Goal: Task Accomplishment & Management: Manage account settings

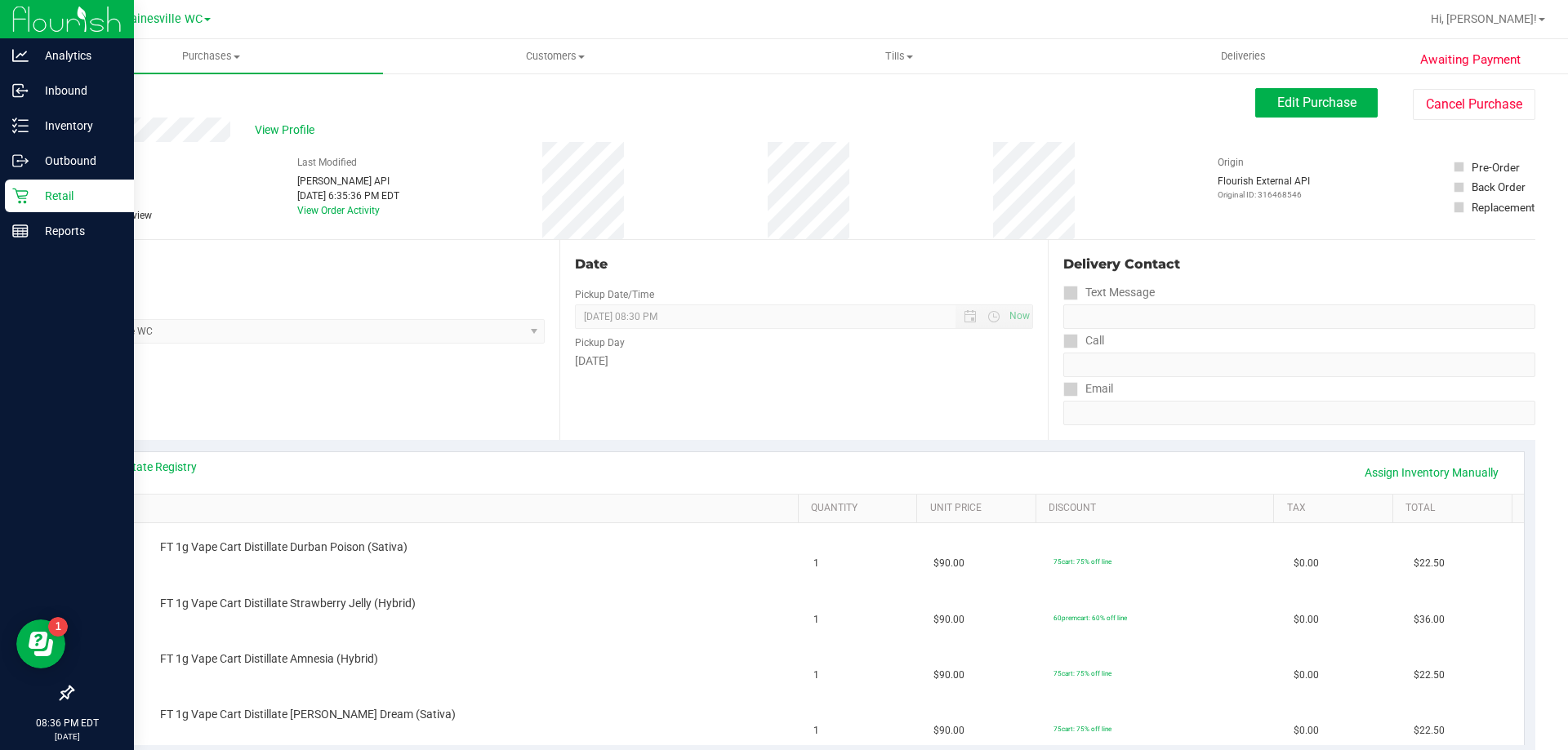
click at [55, 199] on p "Retail" at bounding box center [77, 196] width 98 height 20
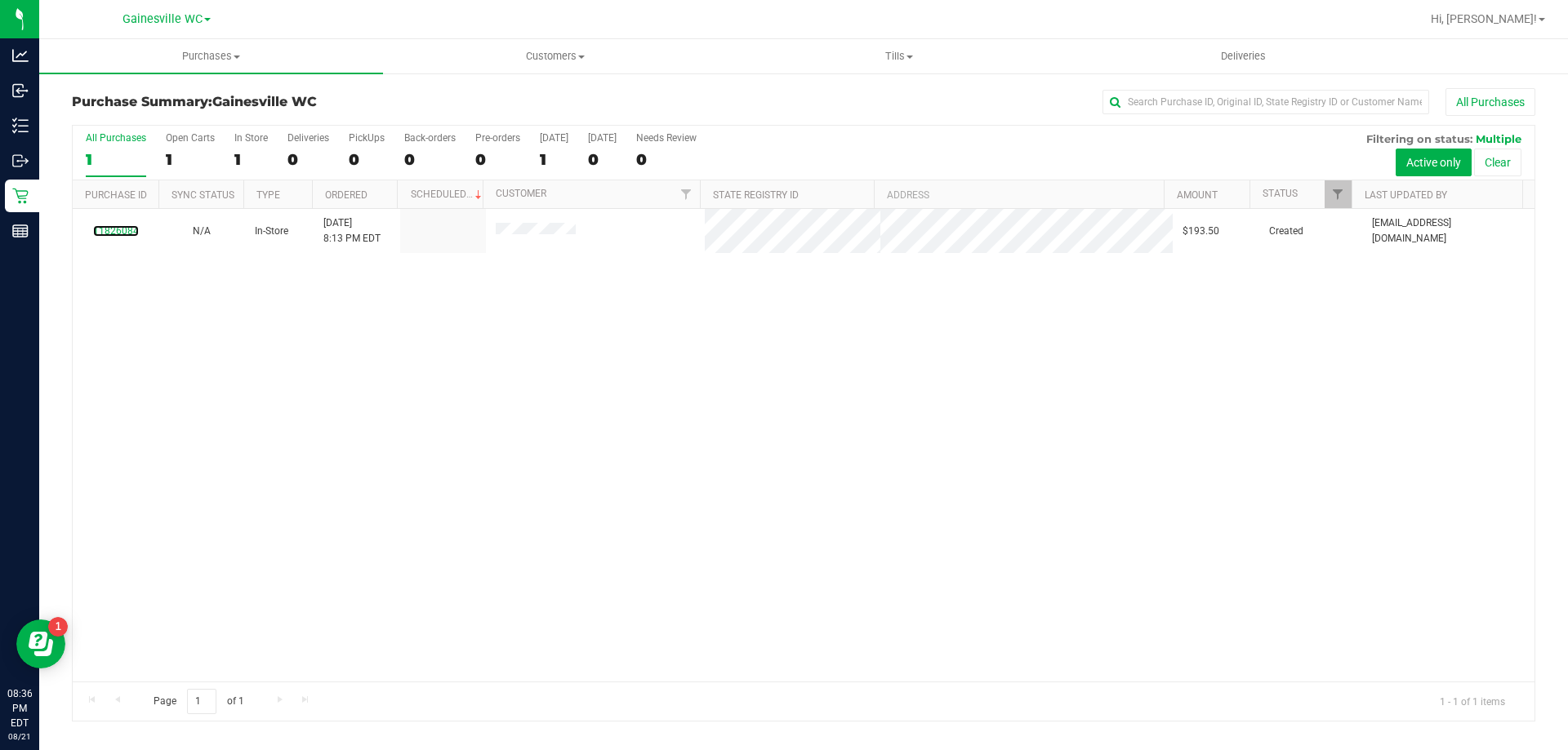
click at [124, 227] on link "11826084" at bounding box center [116, 231] width 46 height 12
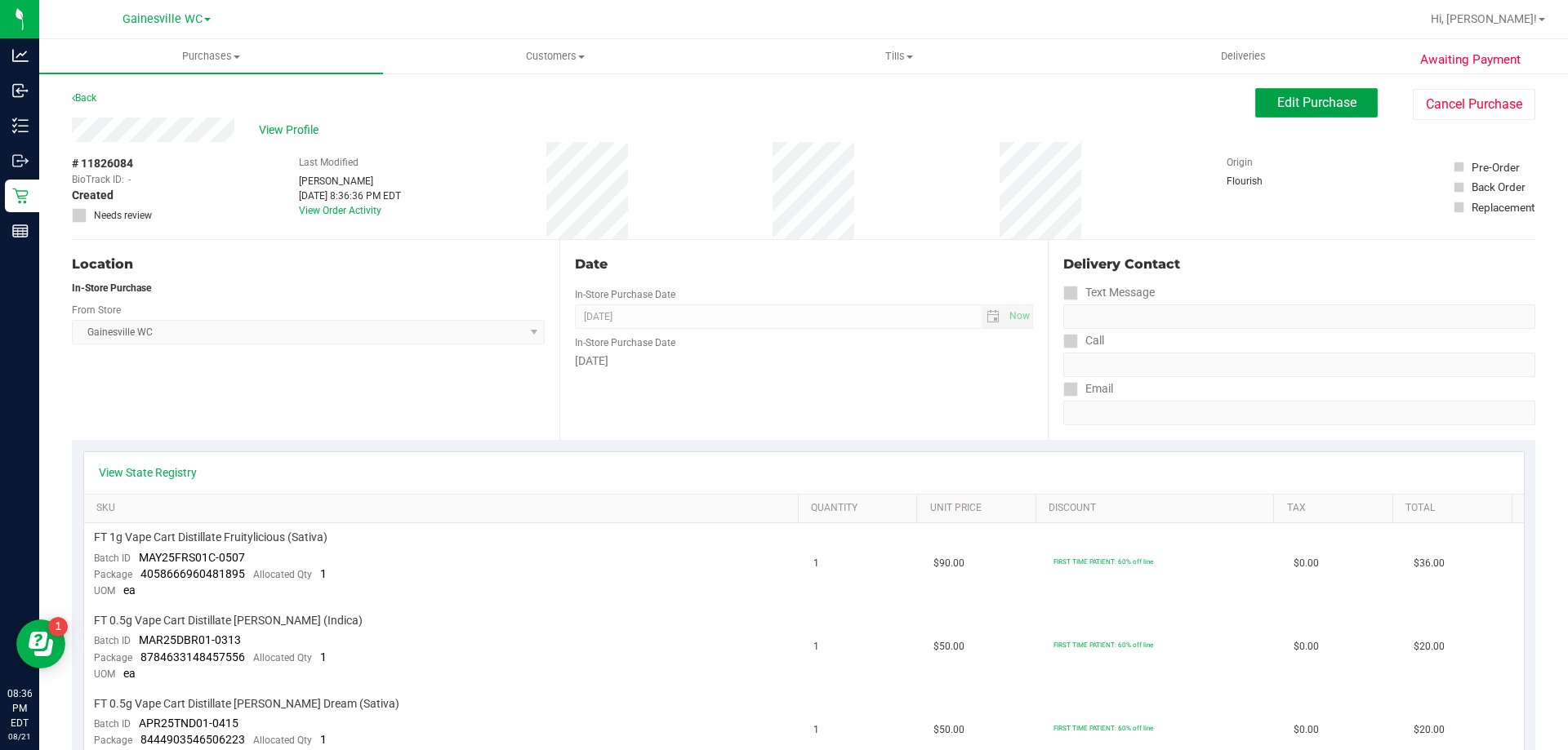
click at [1278, 102] on span "Edit Purchase" at bounding box center [1317, 101] width 79 height 15
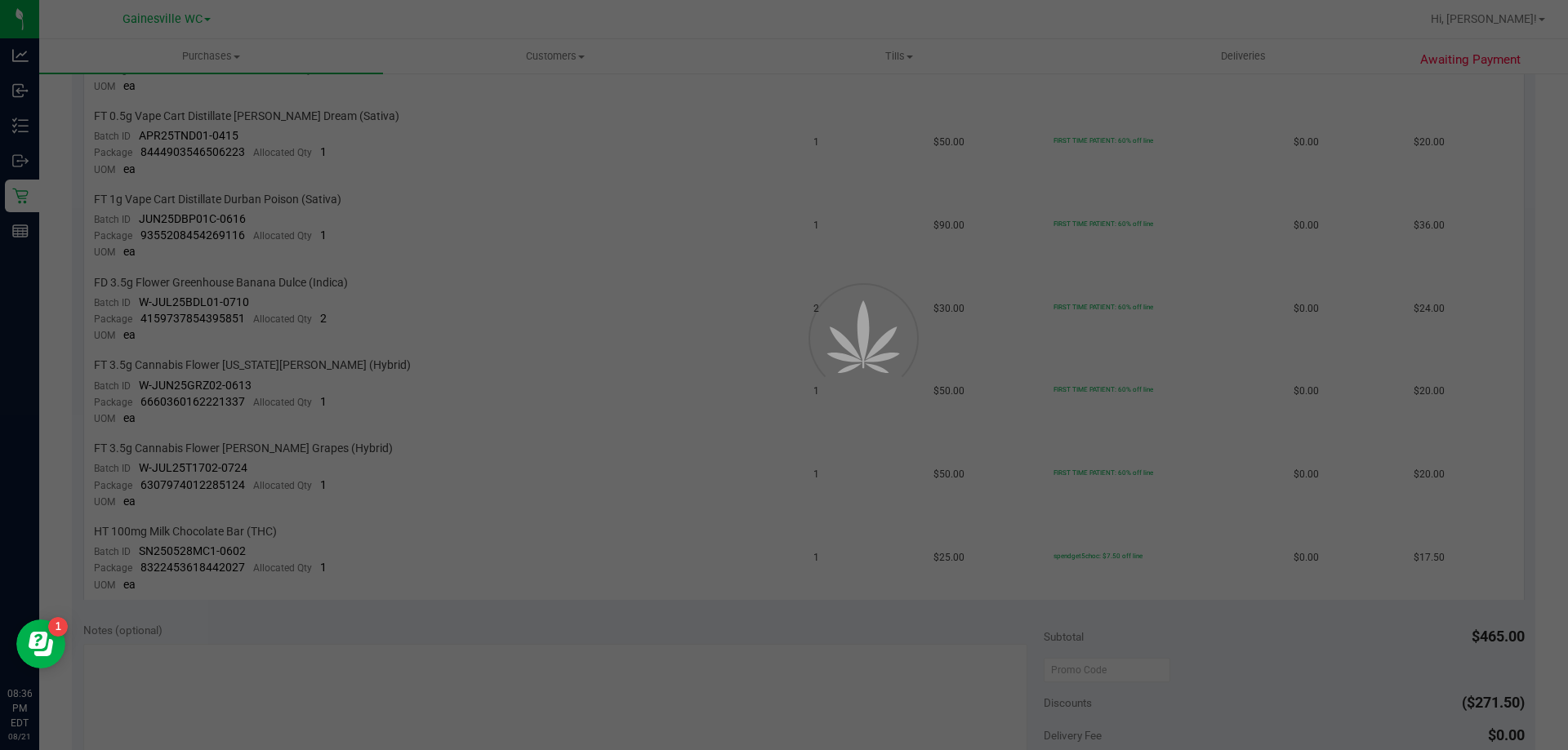
scroll to position [653, 0]
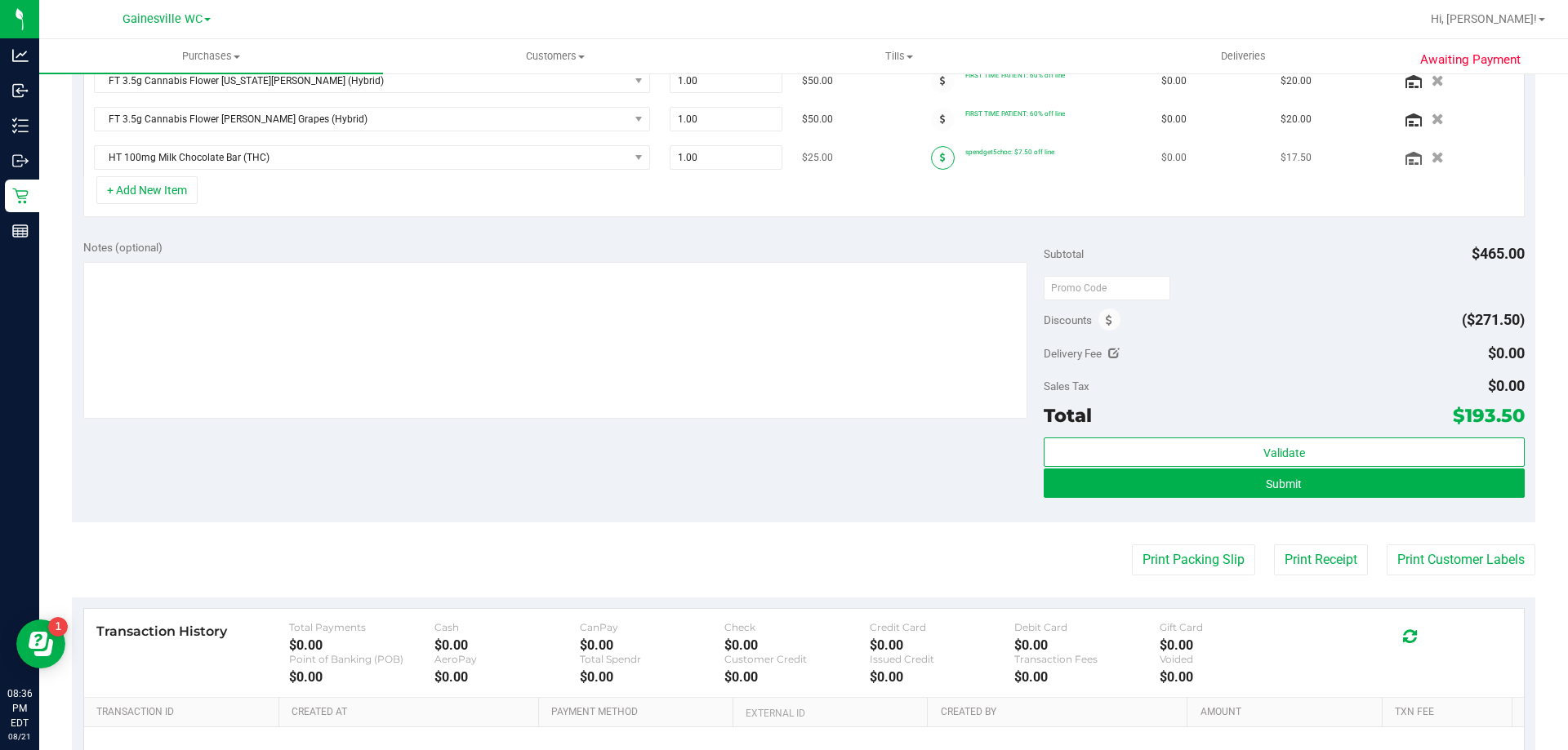
click at [940, 162] on icon at bounding box center [943, 157] width 5 height 10
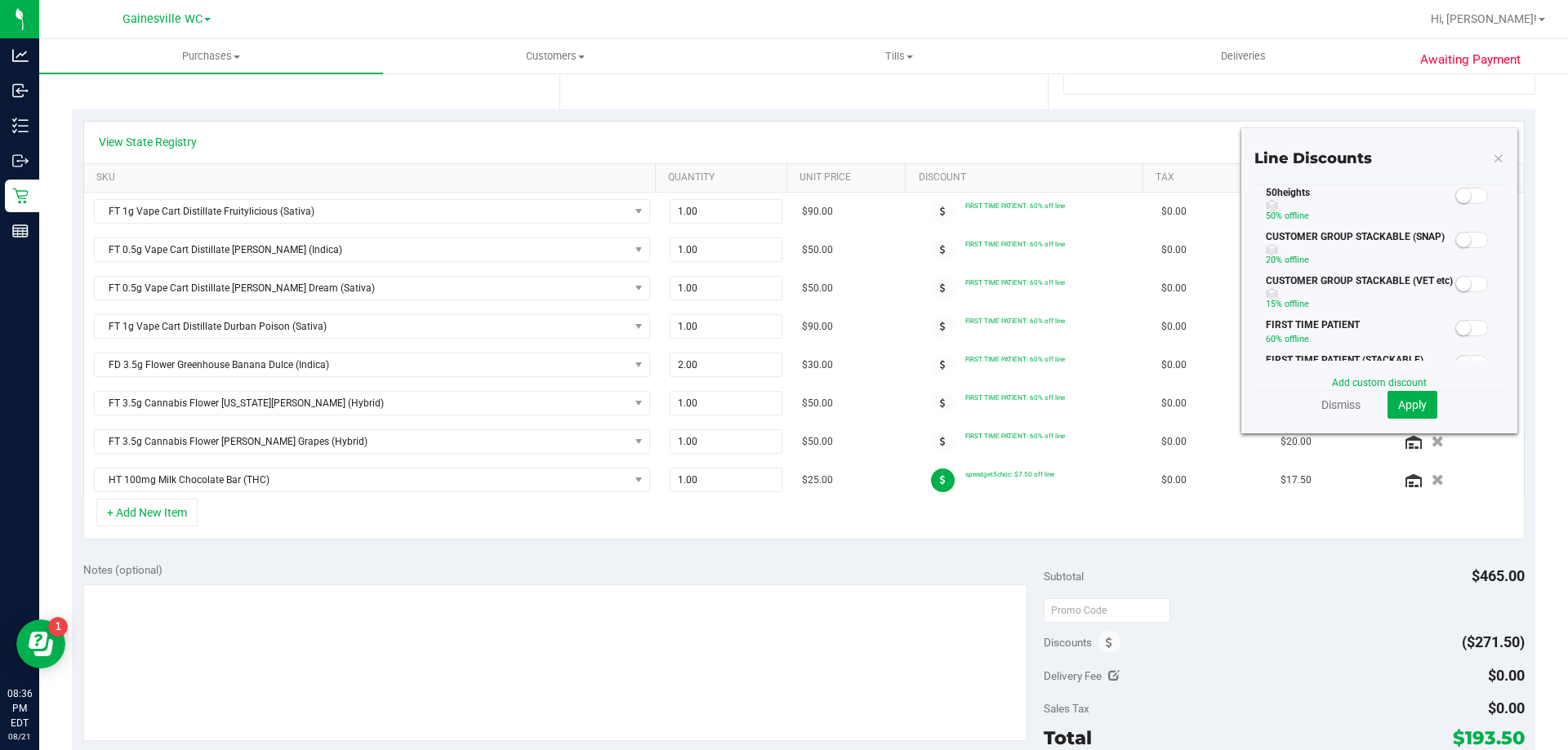
scroll to position [327, 0]
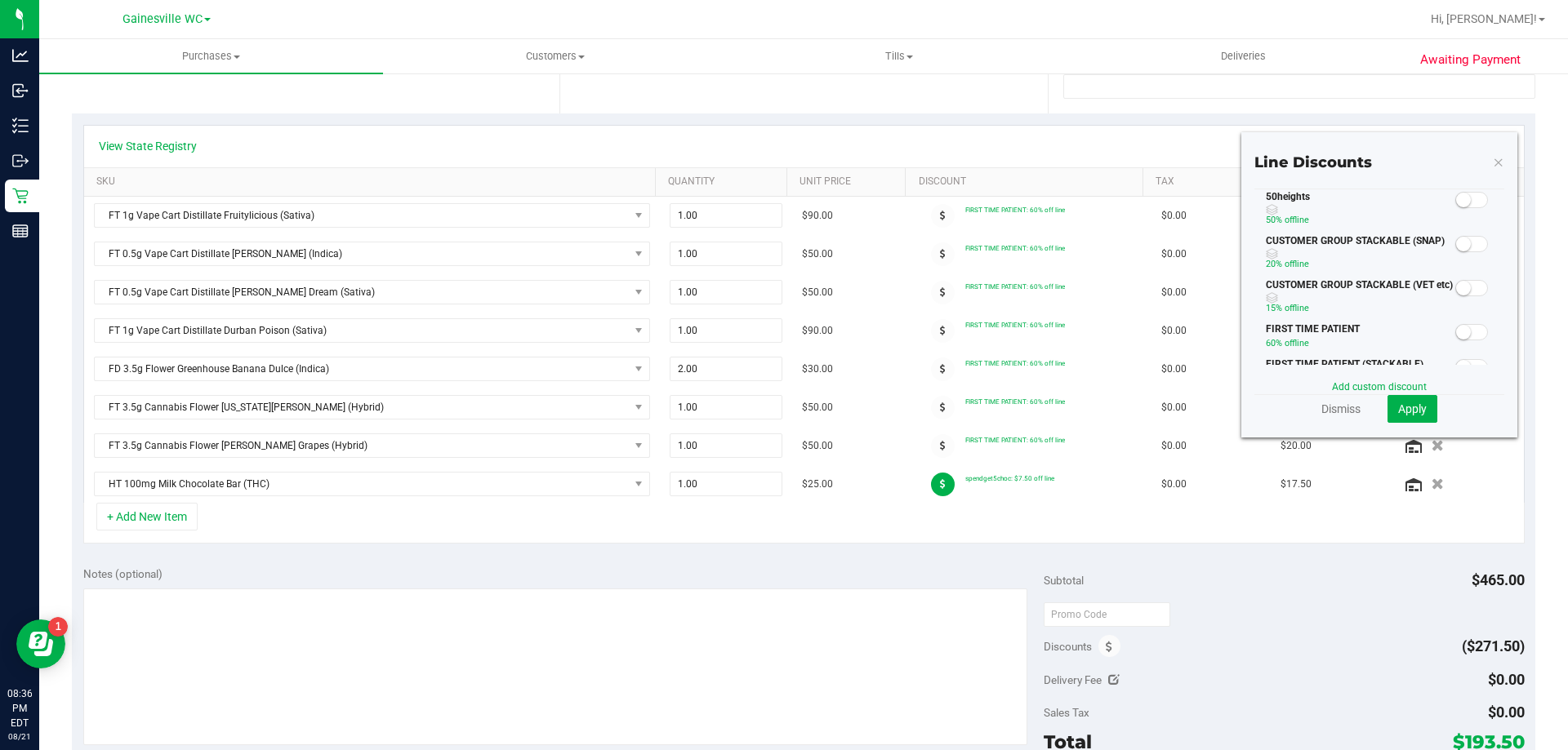
click at [1457, 202] on small at bounding box center [1464, 200] width 14 height 14
click at [1405, 402] on span "Apply" at bounding box center [1413, 409] width 29 height 13
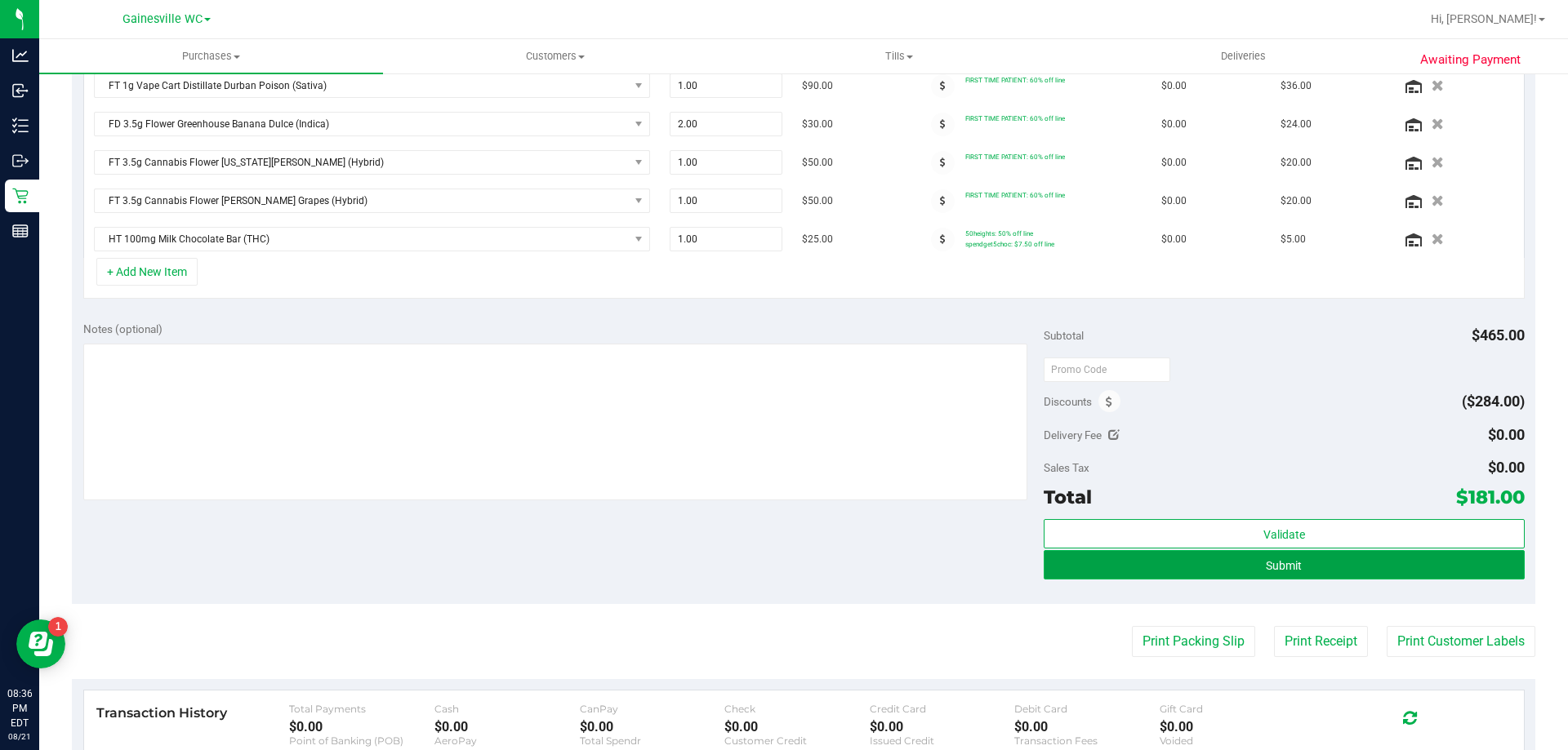
click at [1373, 578] on button "Submit" at bounding box center [1284, 565] width 481 height 30
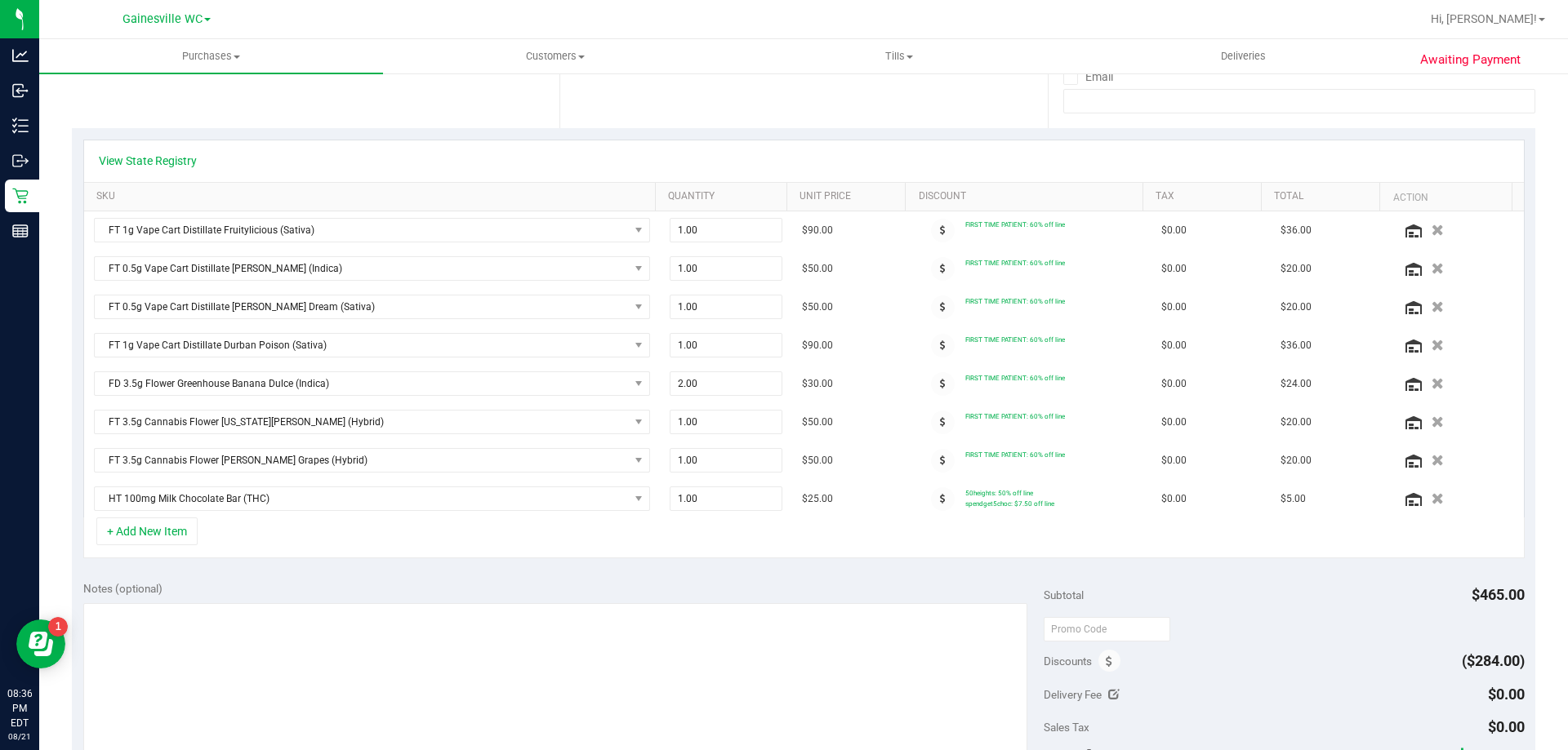
scroll to position [301, 0]
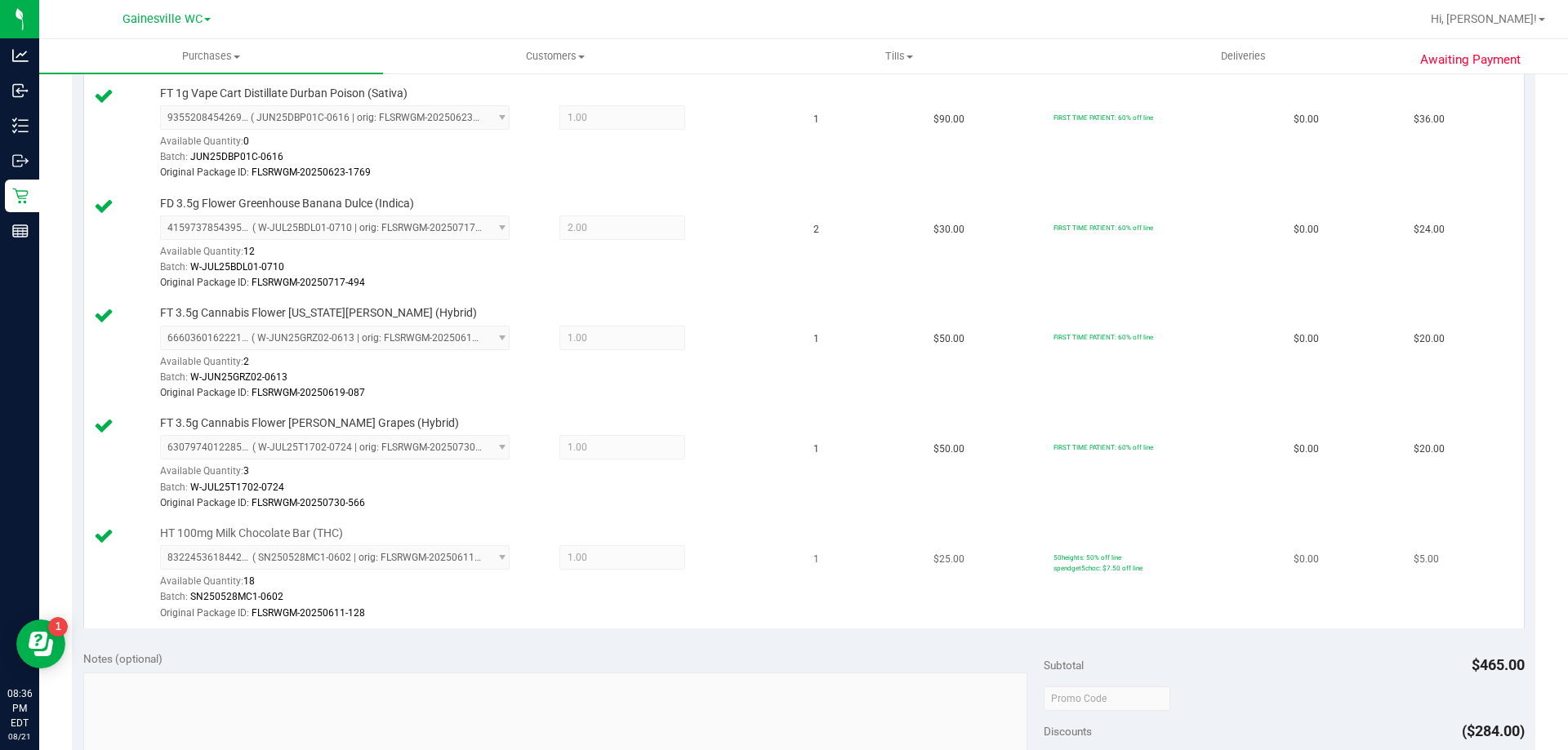
scroll to position [955, 0]
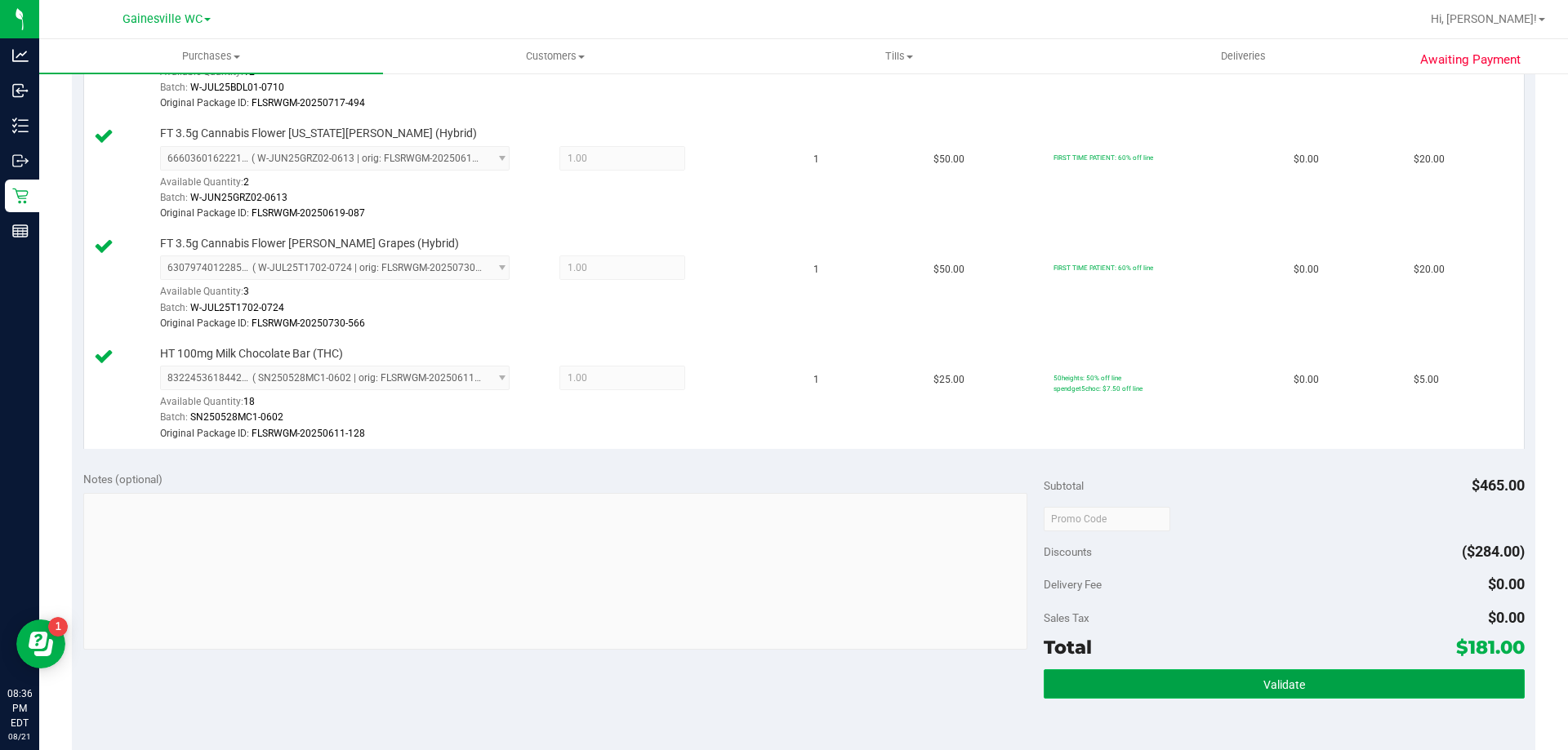
click at [1296, 692] on button "Validate" at bounding box center [1284, 684] width 481 height 30
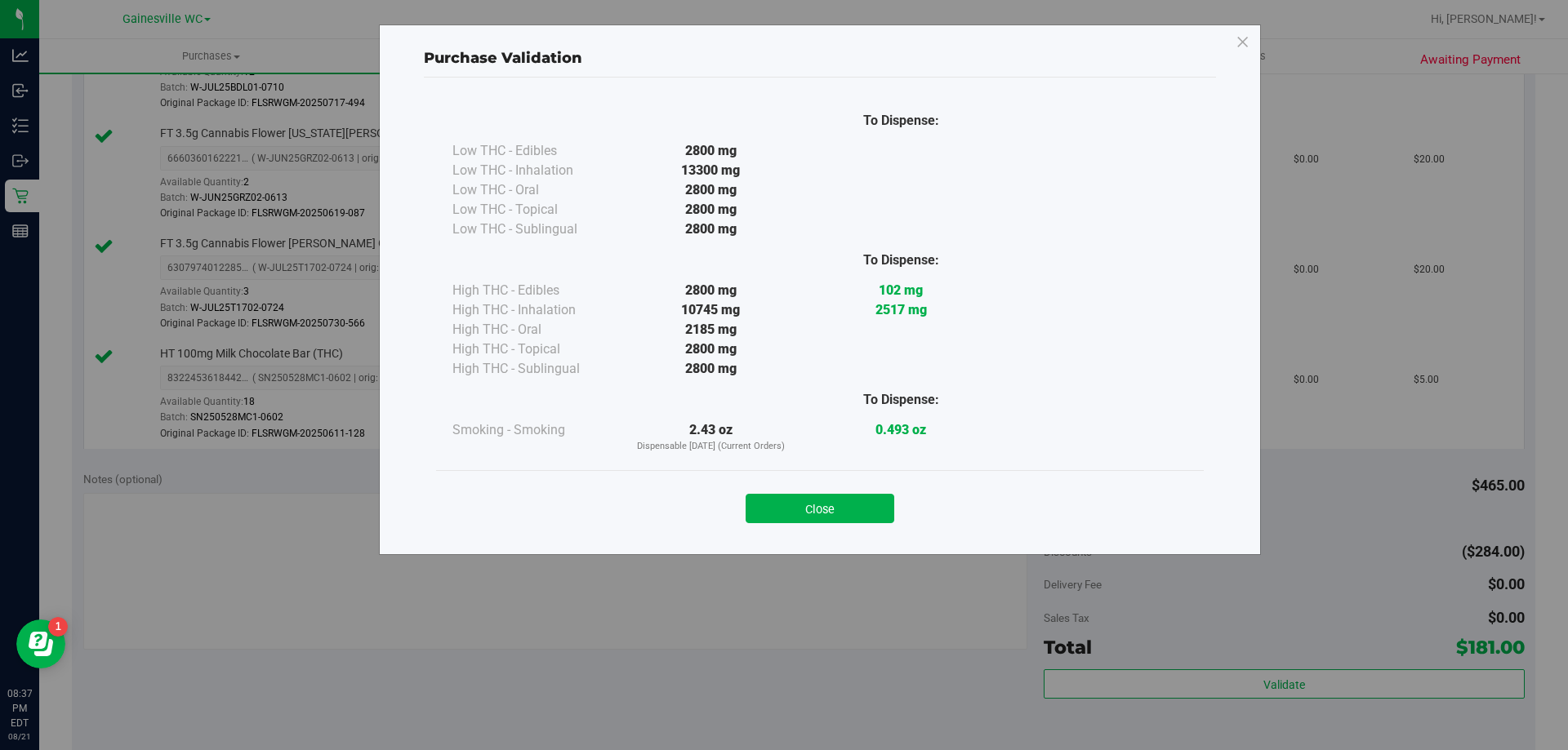
click at [851, 526] on div "Close" at bounding box center [819, 504] width 768 height 66
click at [854, 518] on button "Close" at bounding box center [819, 508] width 148 height 30
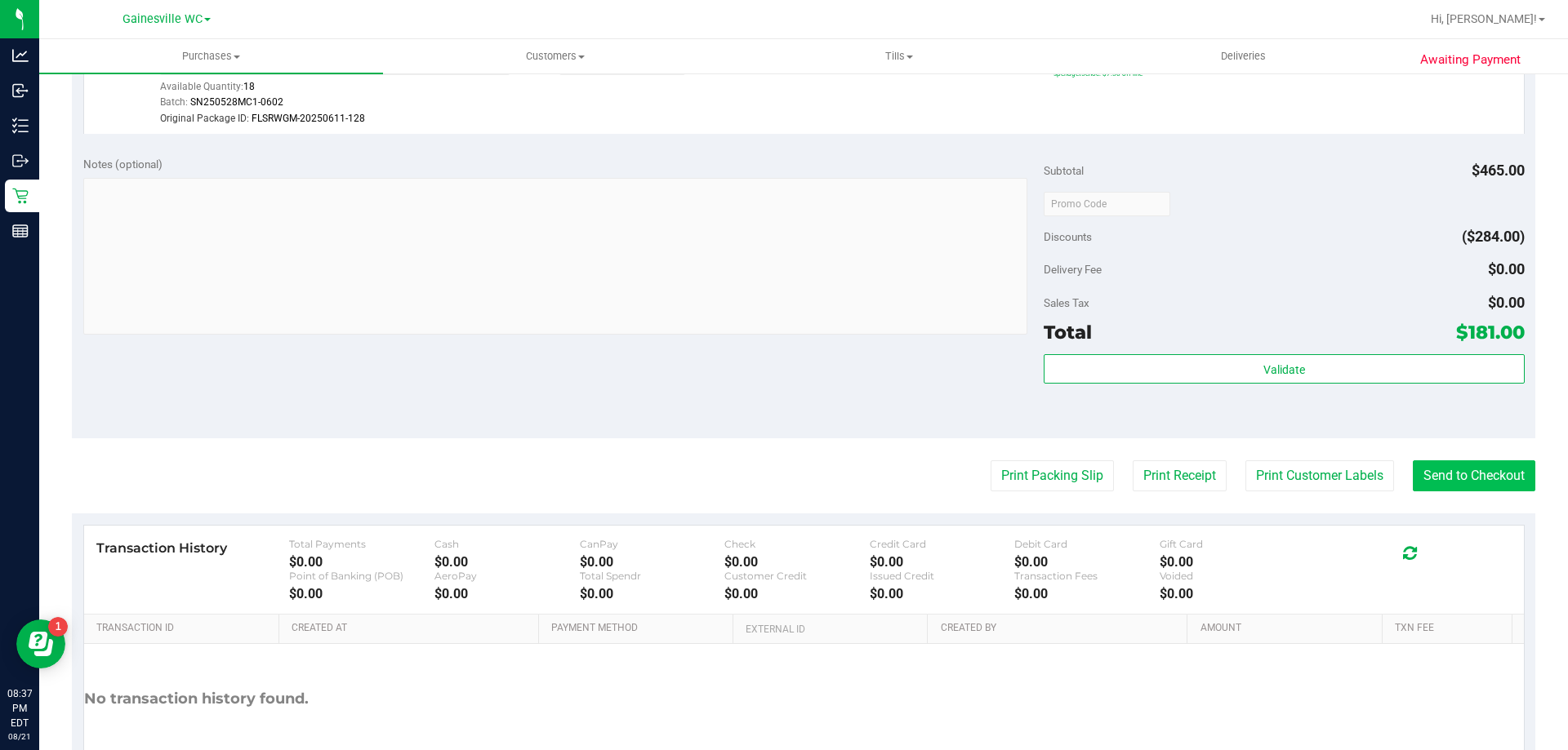
scroll to position [1281, 0]
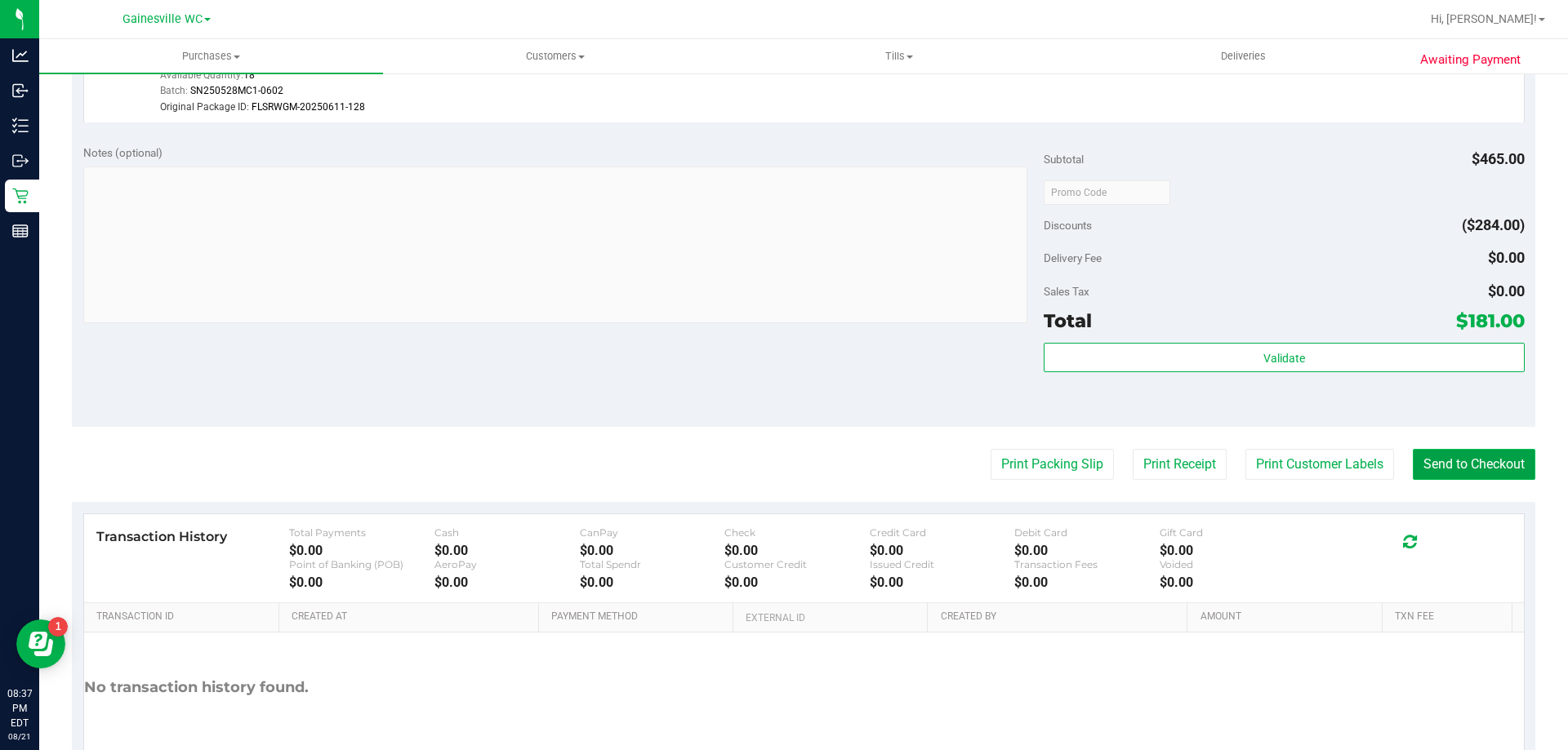
click at [1478, 463] on button "Send to Checkout" at bounding box center [1475, 464] width 122 height 31
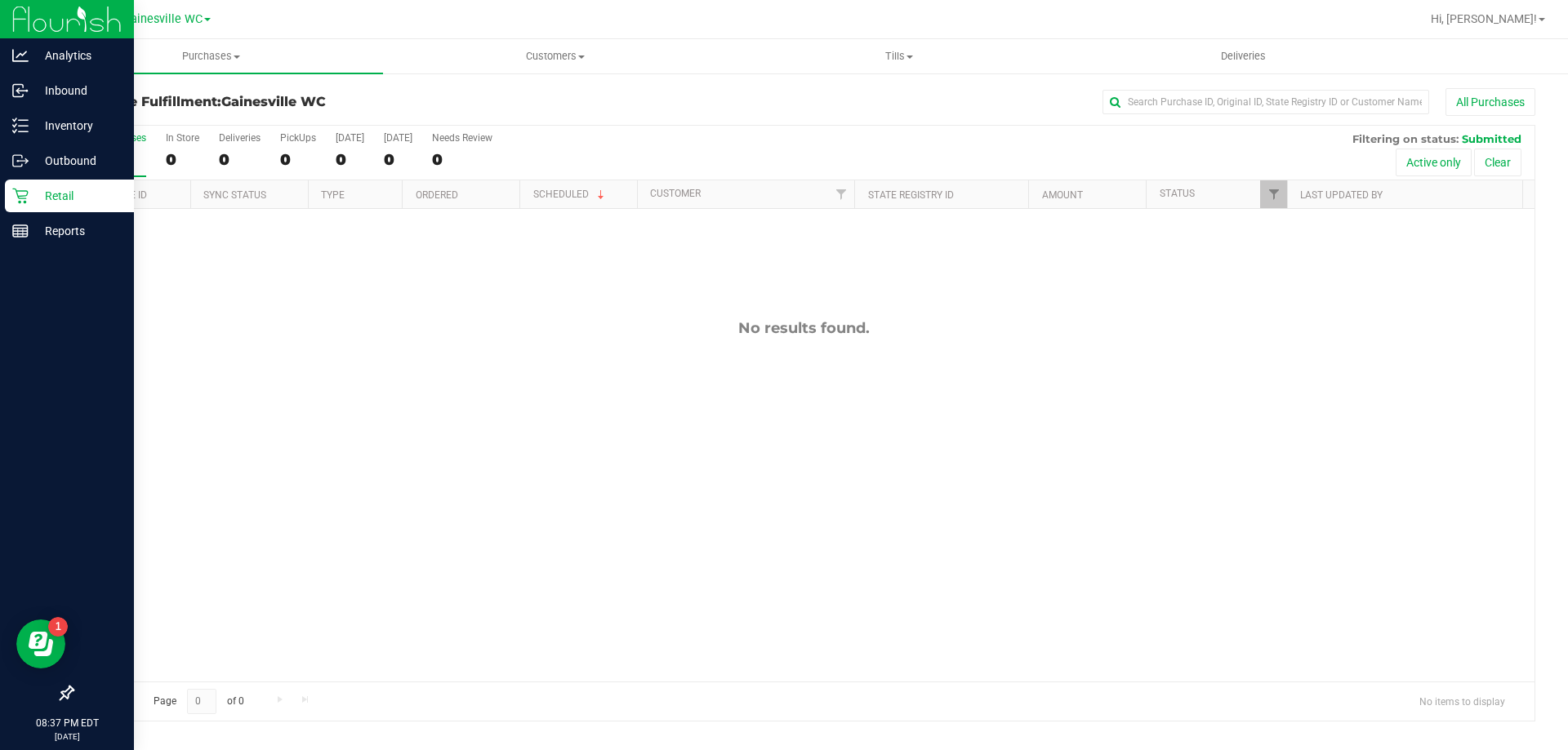
click at [20, 192] on icon at bounding box center [21, 196] width 16 height 16
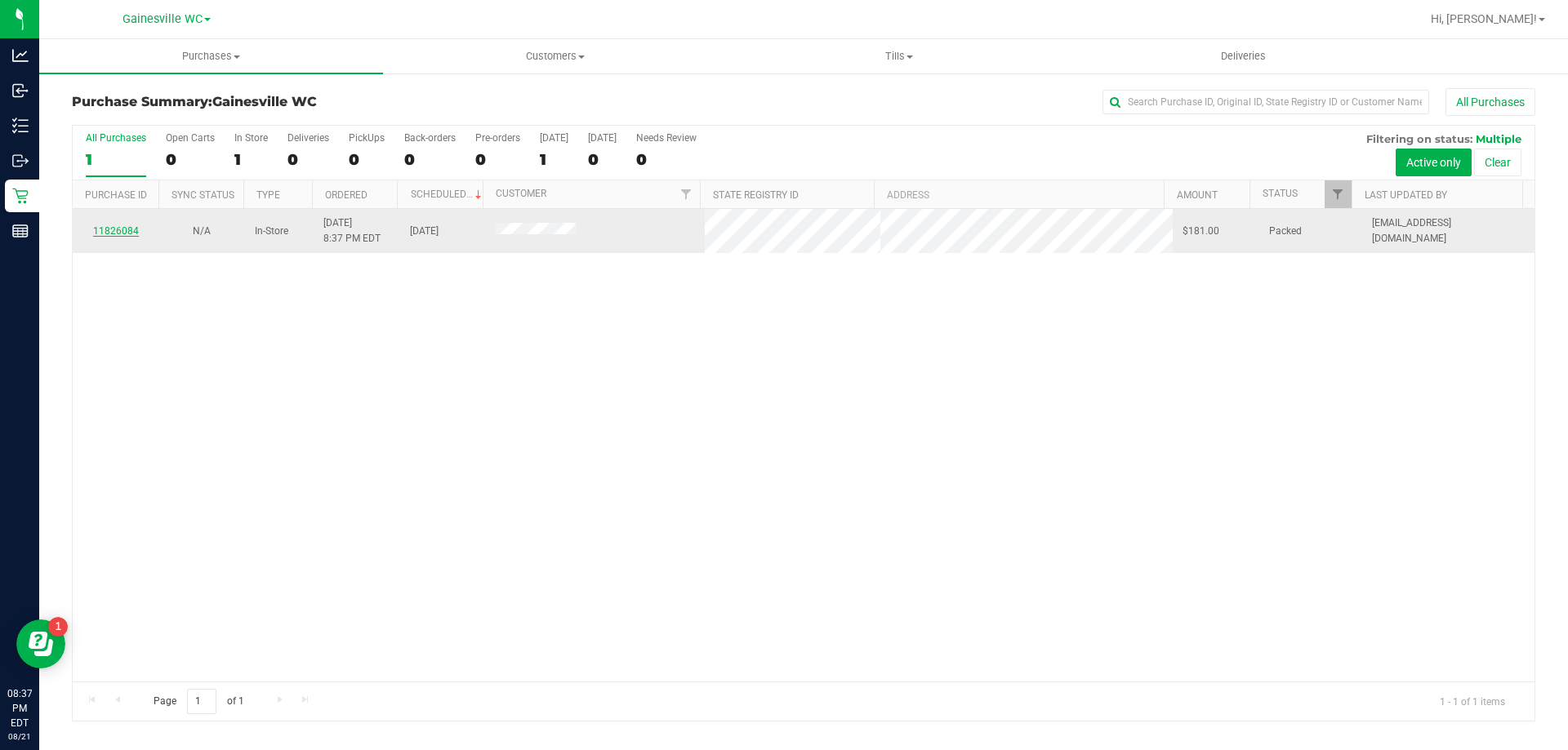
click at [117, 226] on link "11826084" at bounding box center [116, 231] width 46 height 12
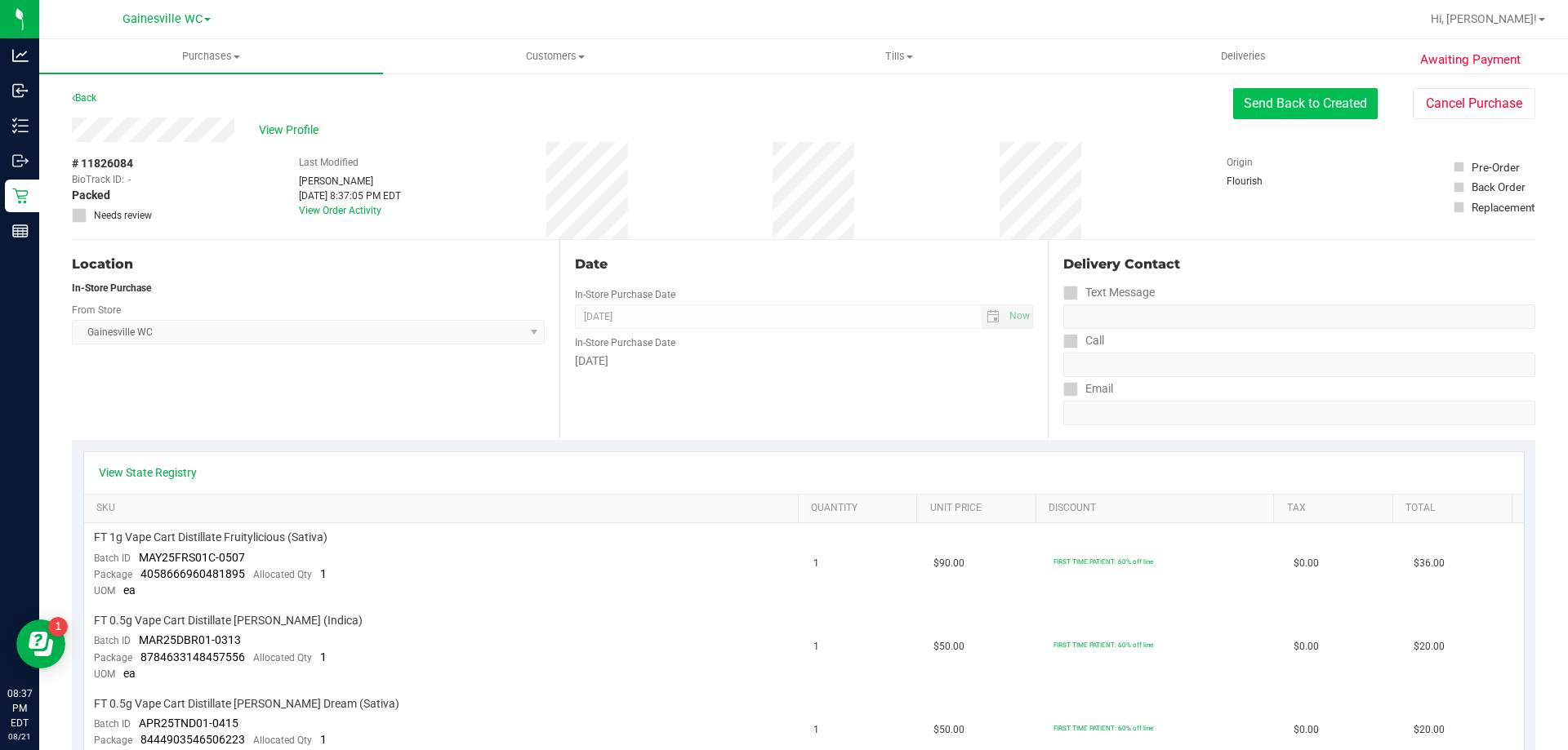
click at [1255, 109] on button "Send Back to Created" at bounding box center [1306, 103] width 145 height 31
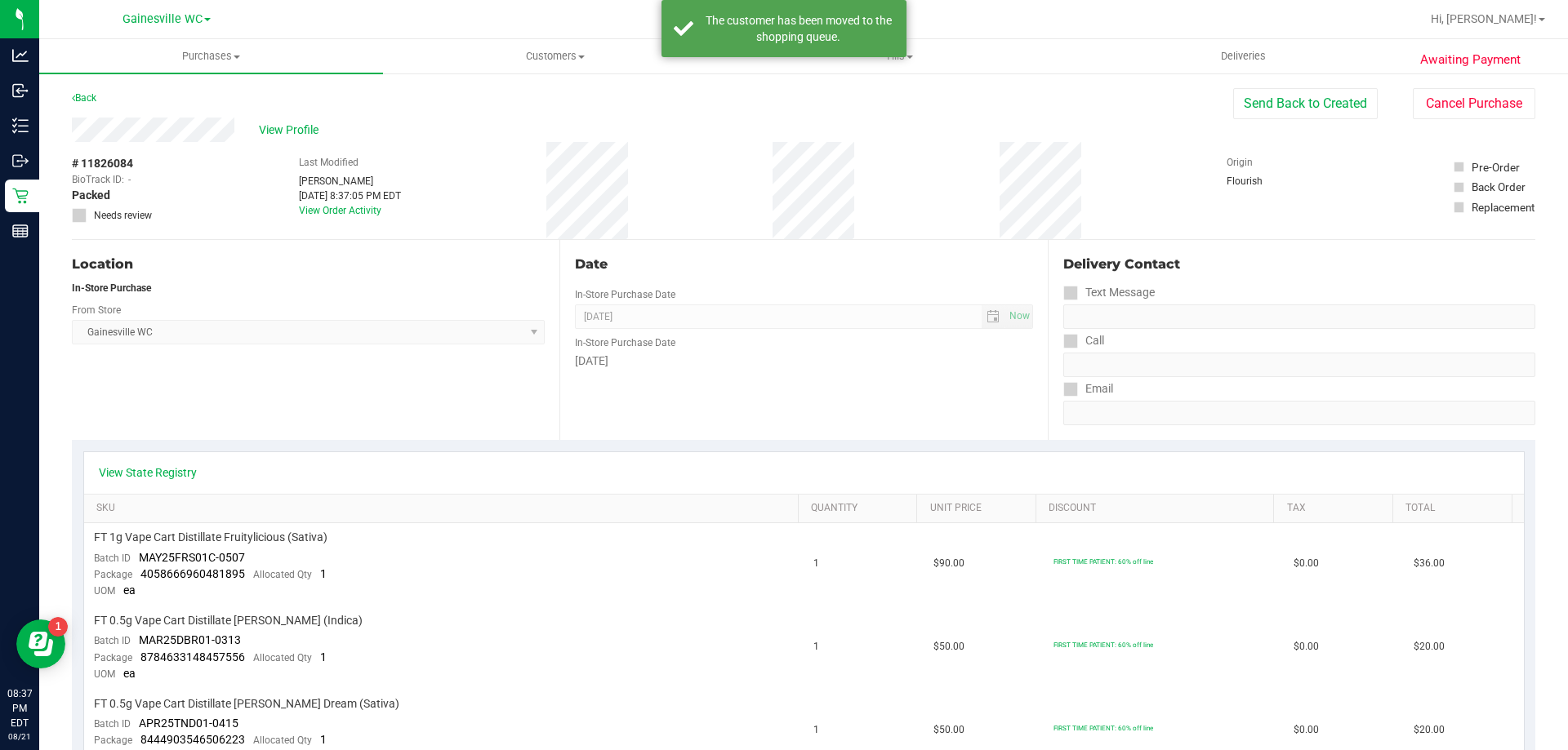
scroll to position [245, 0]
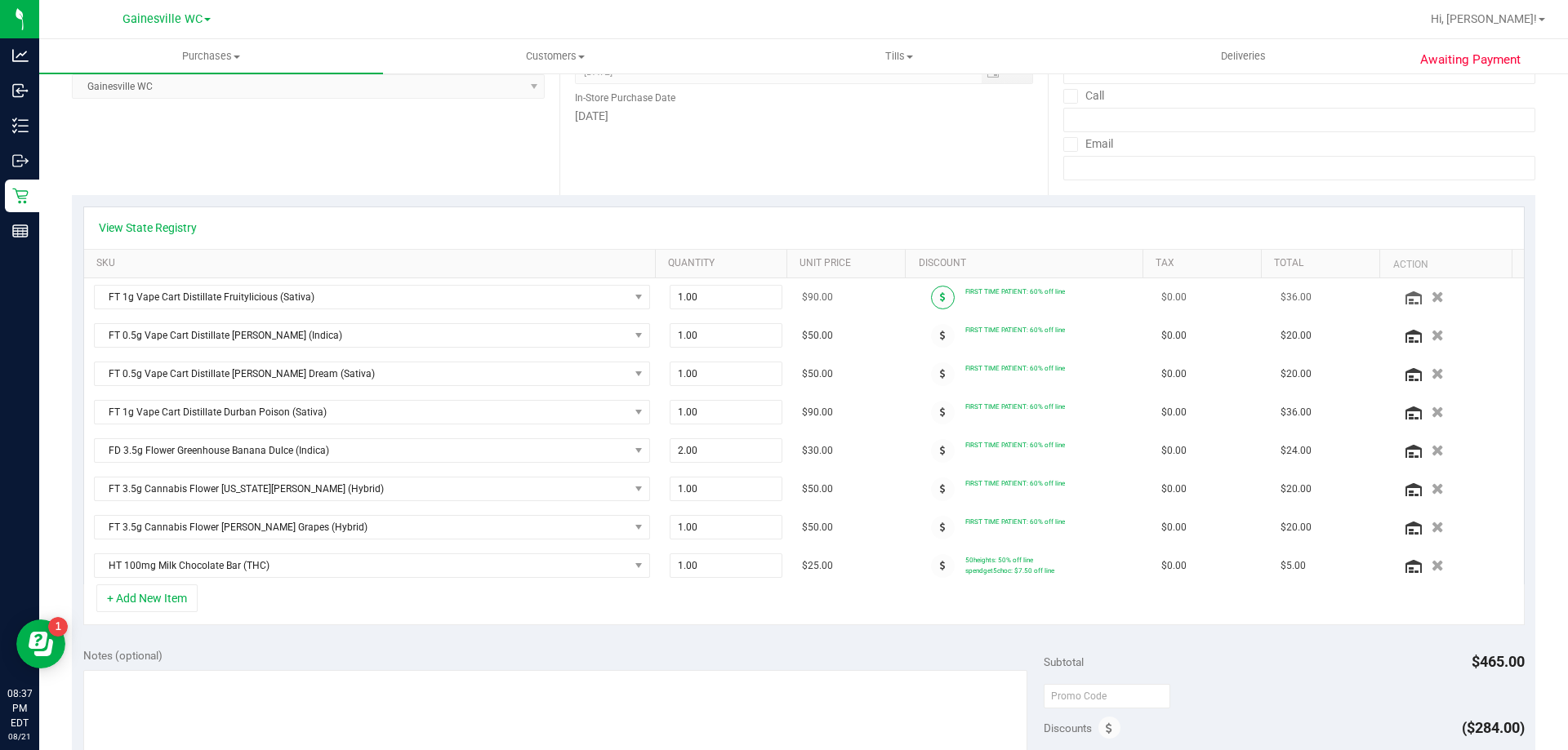
click at [931, 295] on span at bounding box center [943, 297] width 23 height 23
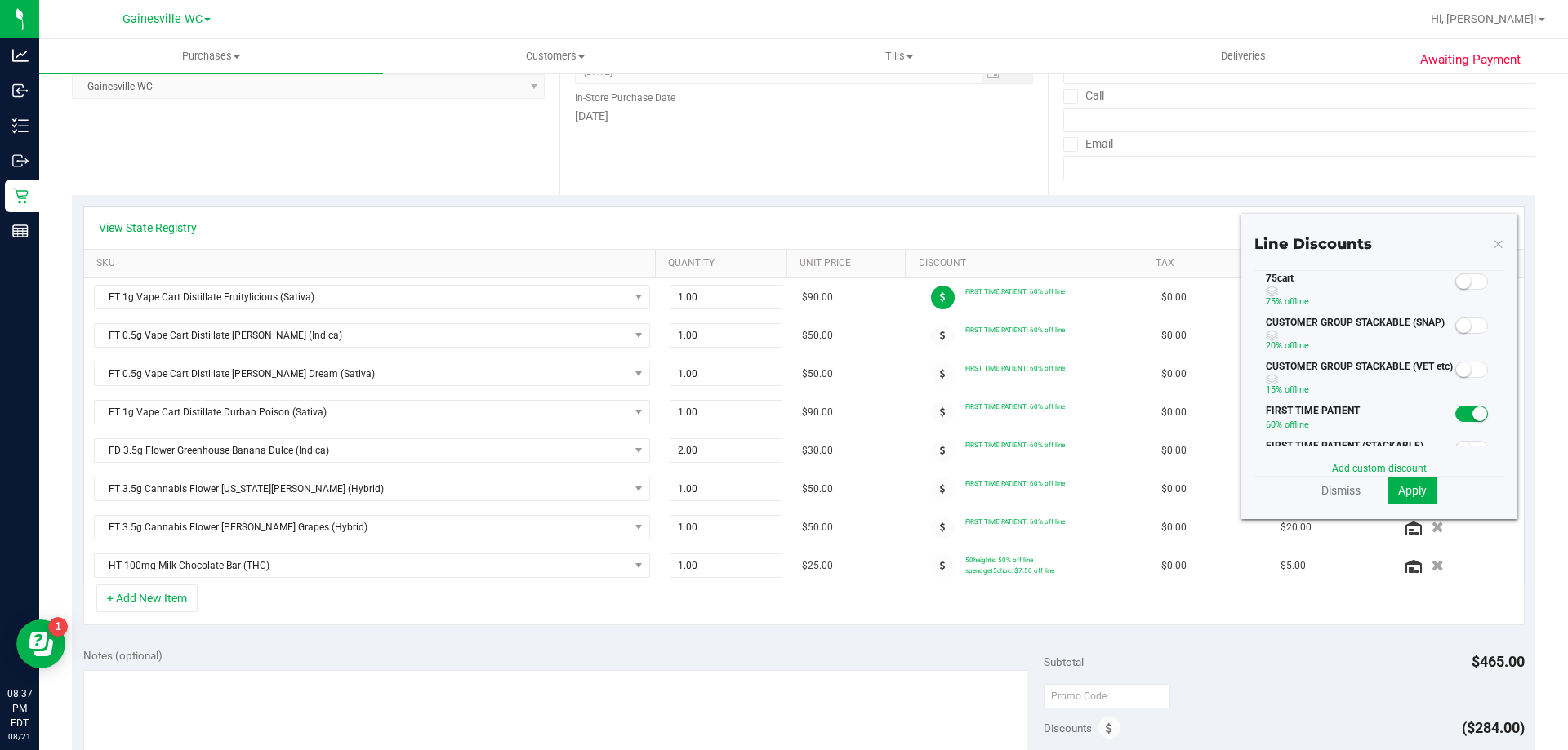
click at [1457, 277] on small at bounding box center [1464, 281] width 14 height 14
click at [1411, 491] on span "Apply" at bounding box center [1413, 490] width 29 height 13
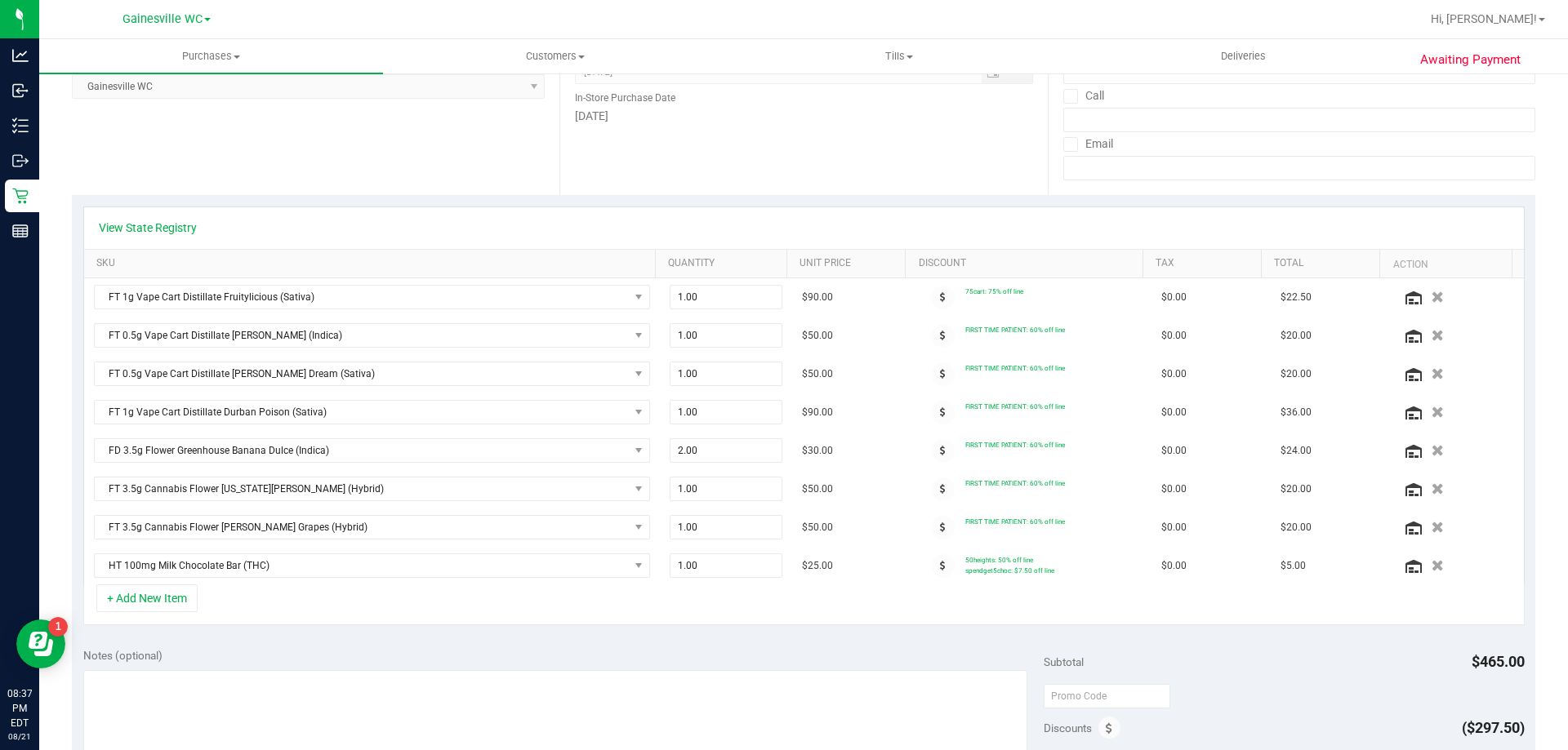
click at [932, 335] on span at bounding box center [943, 336] width 23 height 23
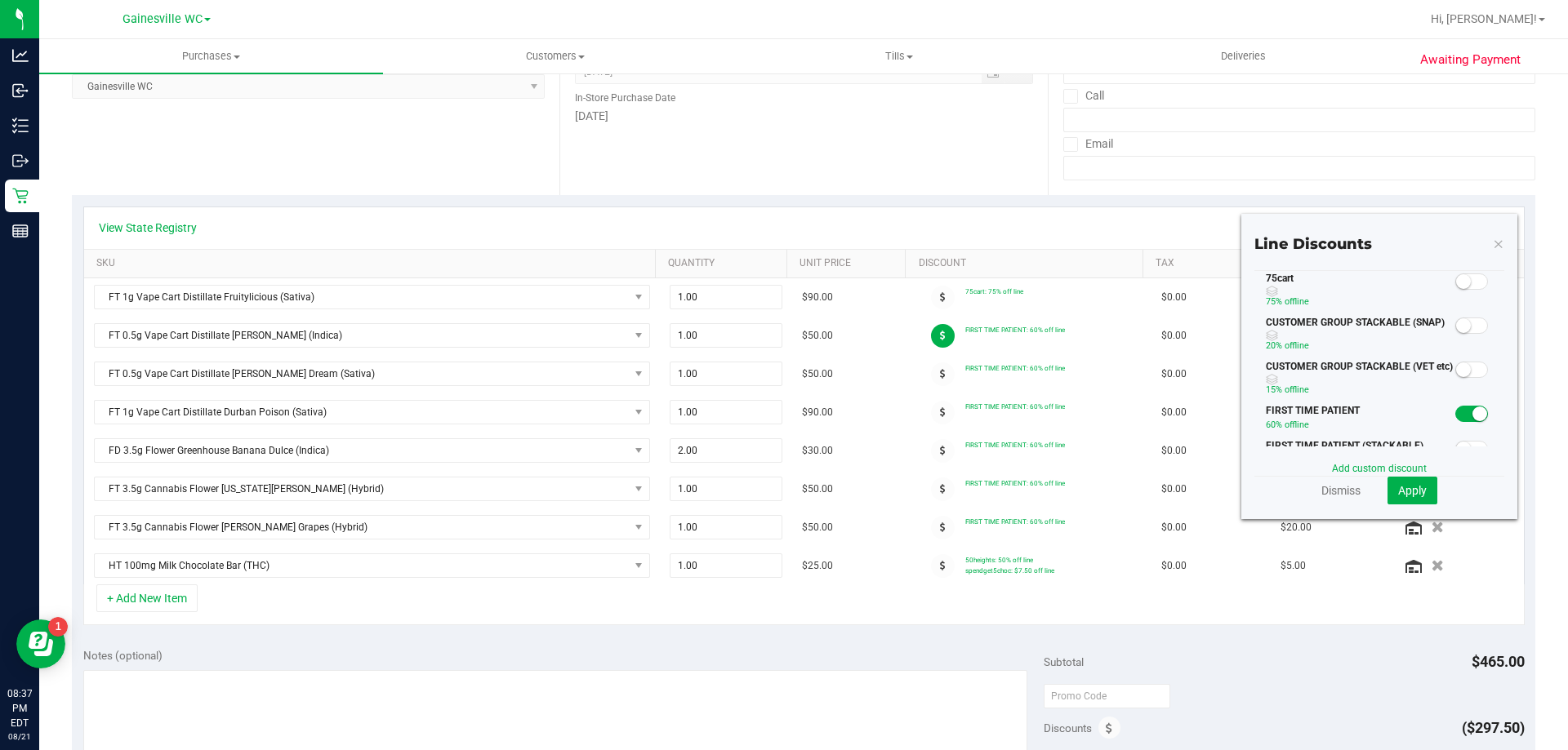
click at [1459, 282] on span at bounding box center [1472, 282] width 32 height 16
click at [1419, 482] on button "Apply" at bounding box center [1412, 490] width 49 height 28
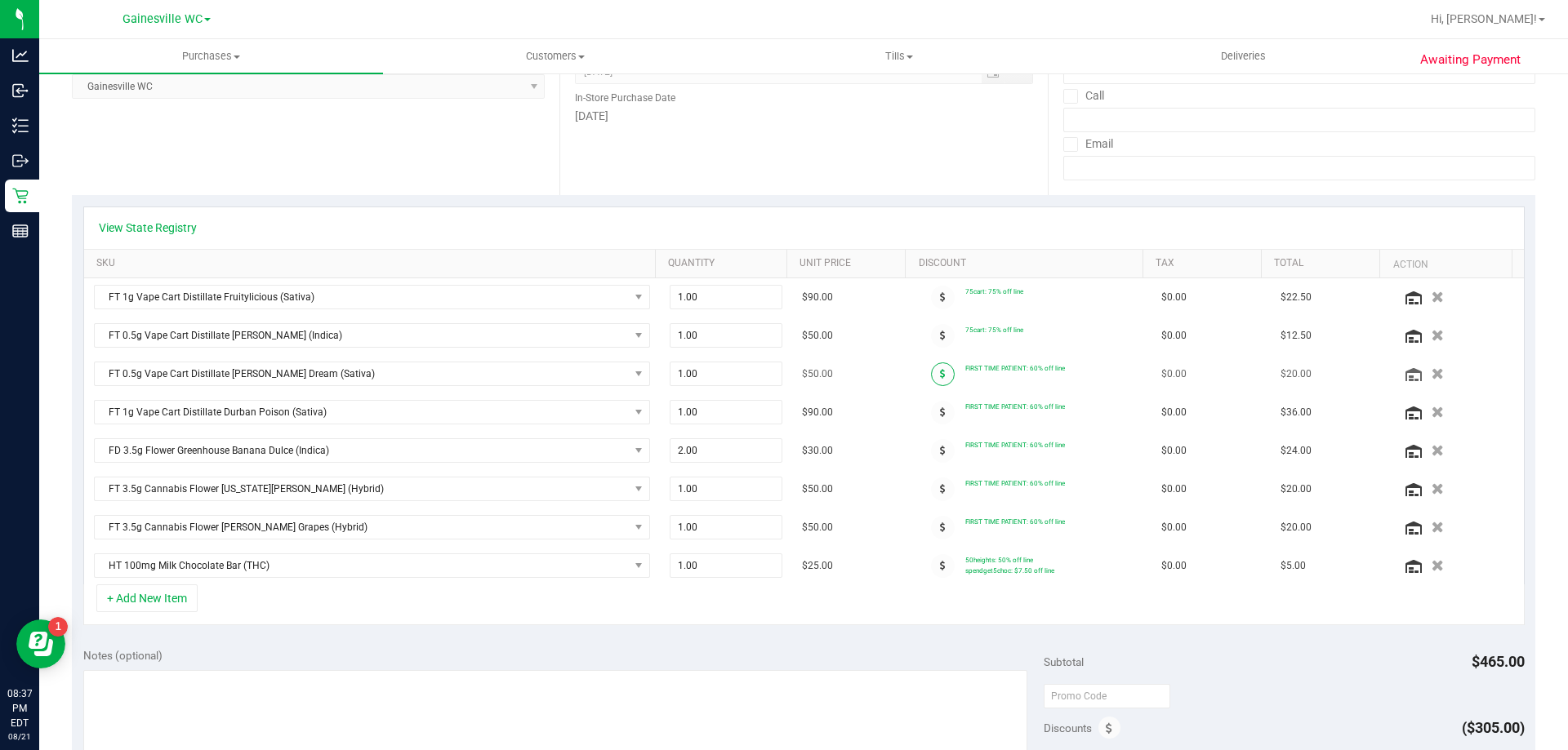
click at [940, 369] on icon at bounding box center [943, 374] width 5 height 10
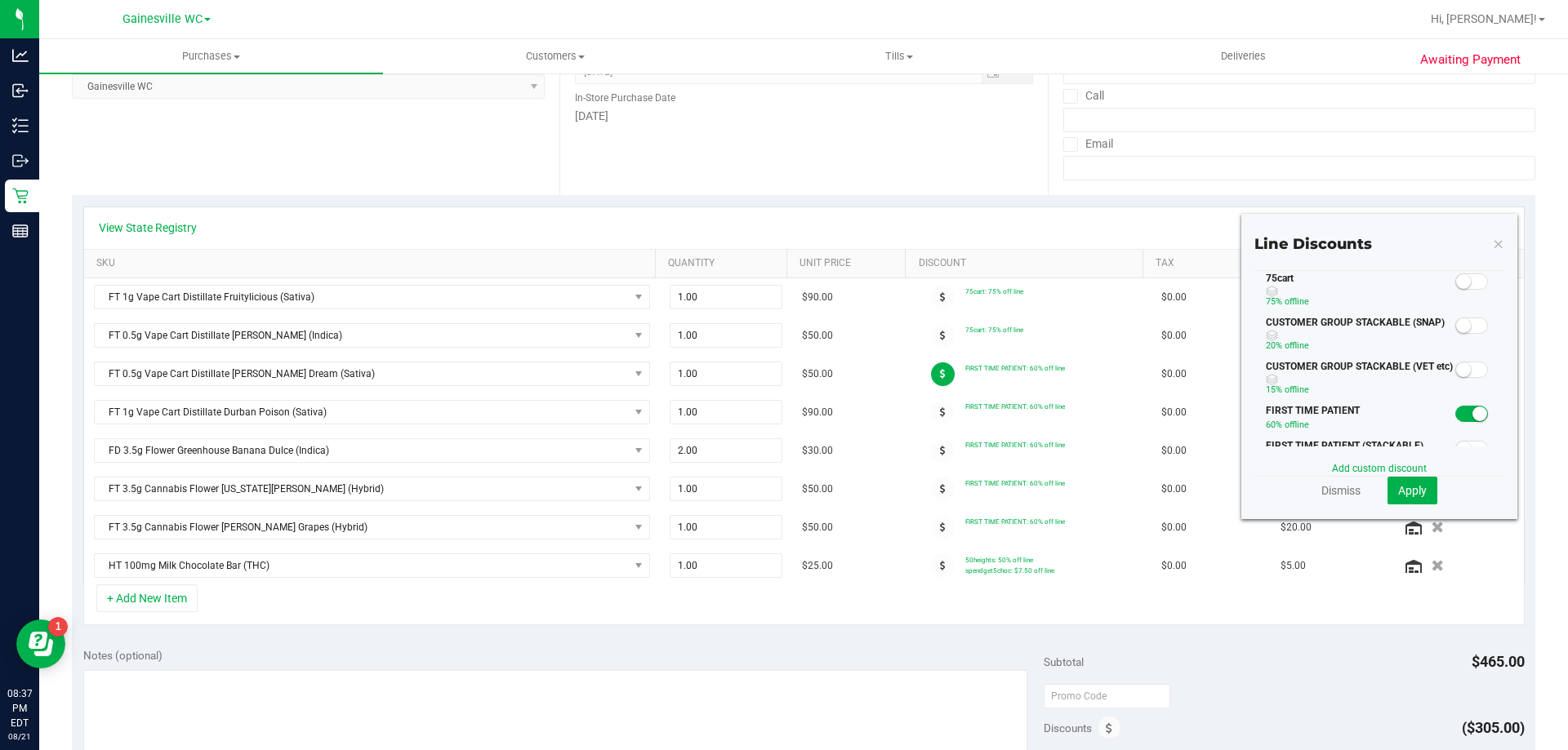
click at [1461, 280] on span at bounding box center [1472, 282] width 32 height 16
click at [1410, 494] on span "Apply" at bounding box center [1413, 490] width 29 height 13
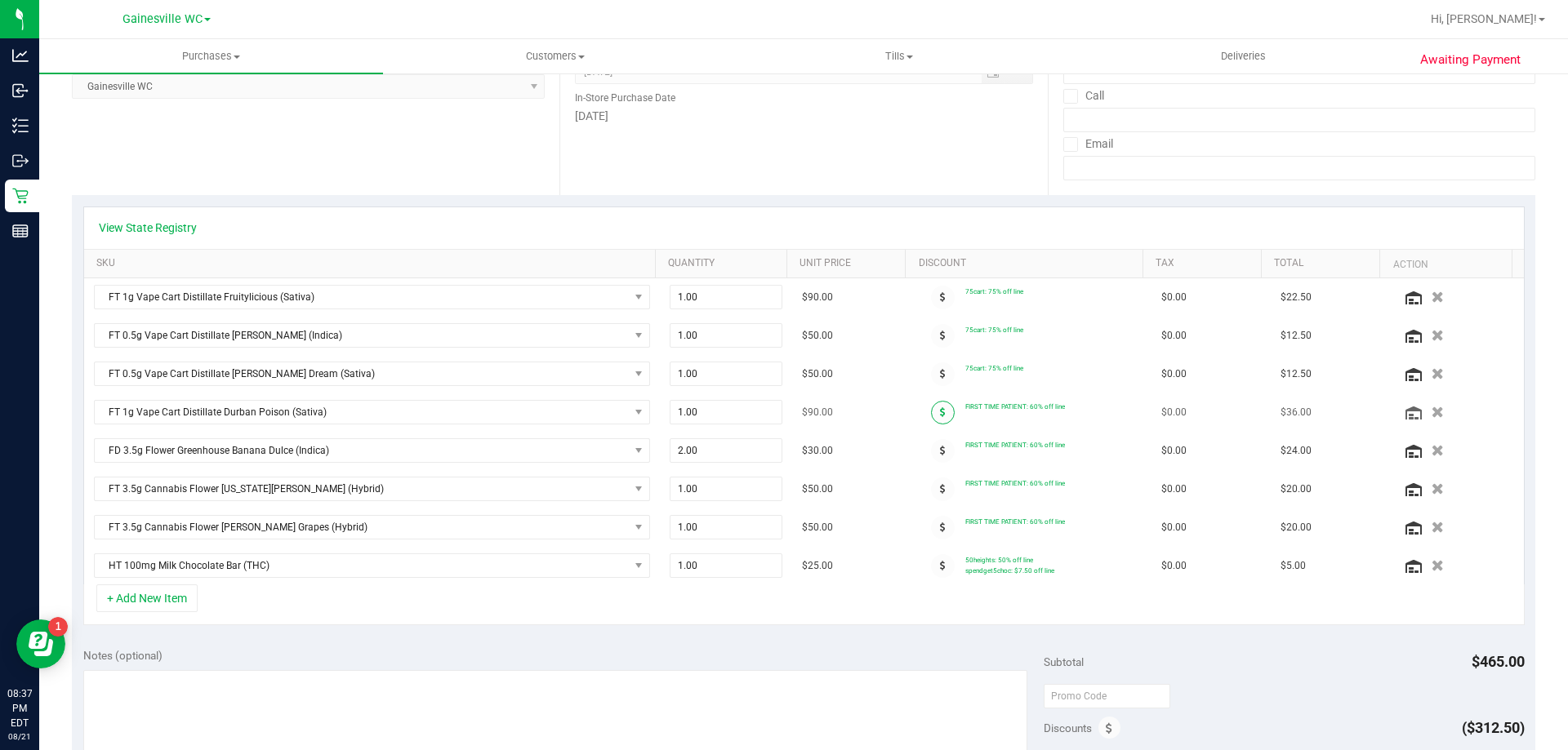
click at [936, 410] on span at bounding box center [943, 412] width 23 height 23
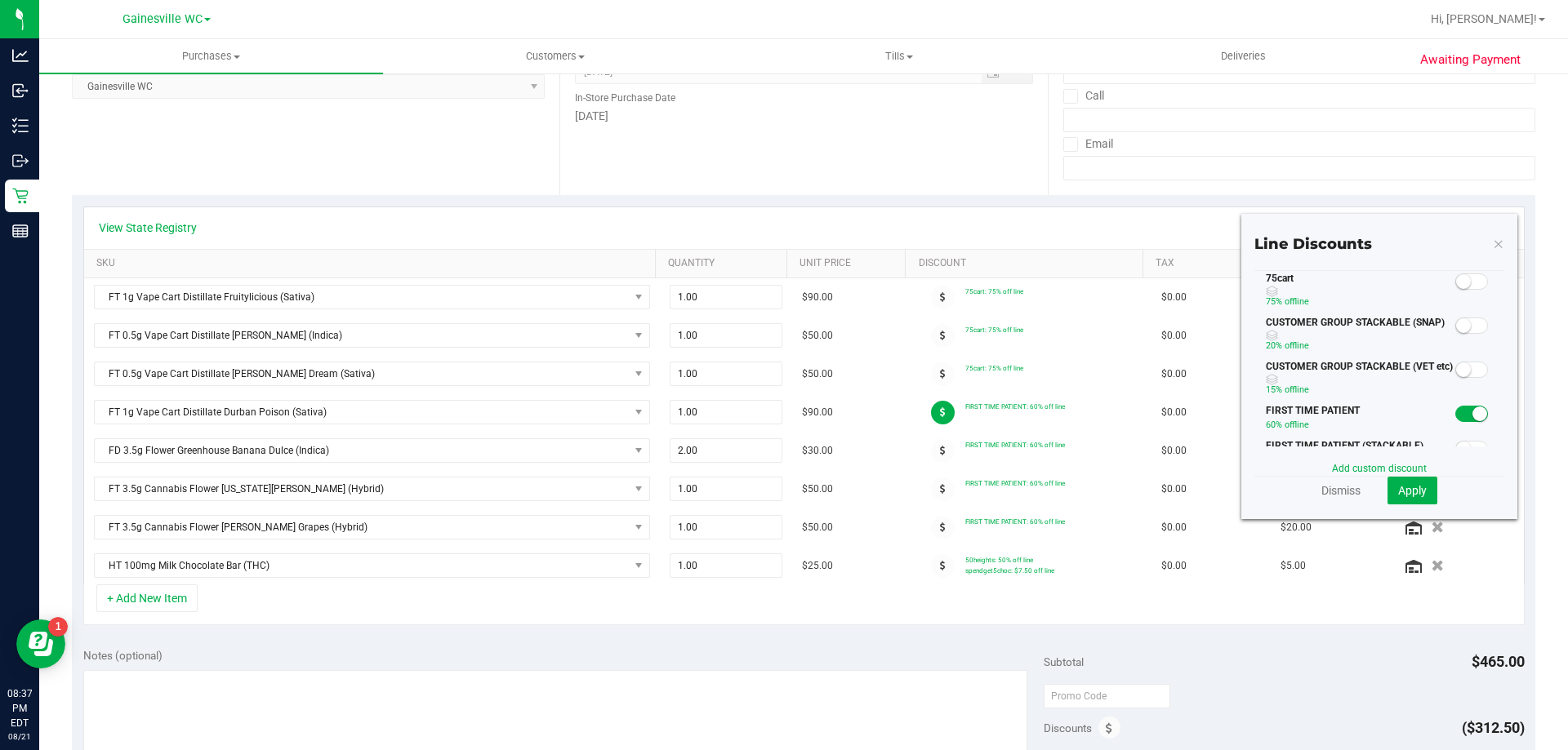
click at [1457, 282] on small at bounding box center [1464, 281] width 14 height 14
click at [1405, 485] on span "Apply" at bounding box center [1413, 490] width 29 height 13
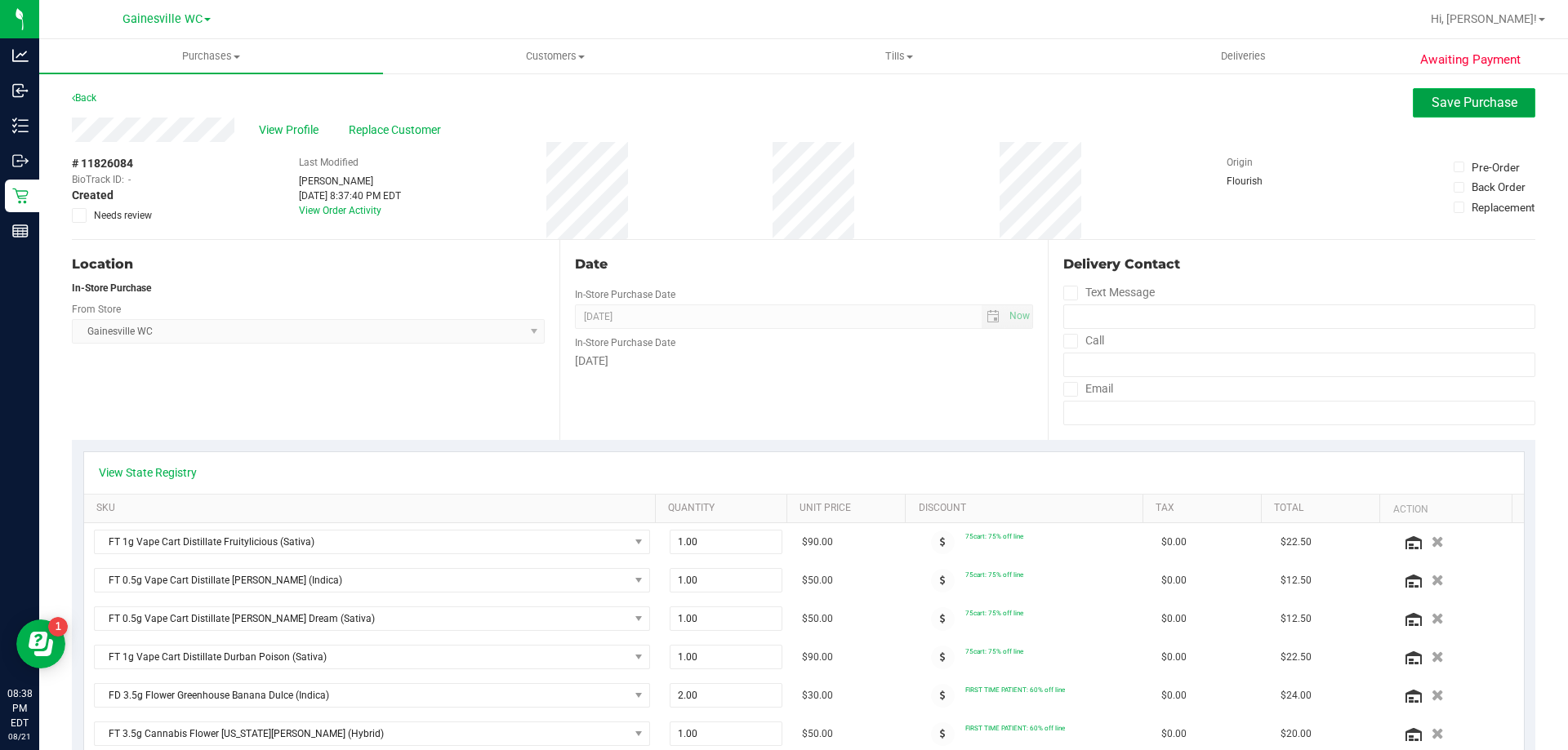
click at [1468, 108] on span "Save Purchase" at bounding box center [1475, 101] width 85 height 15
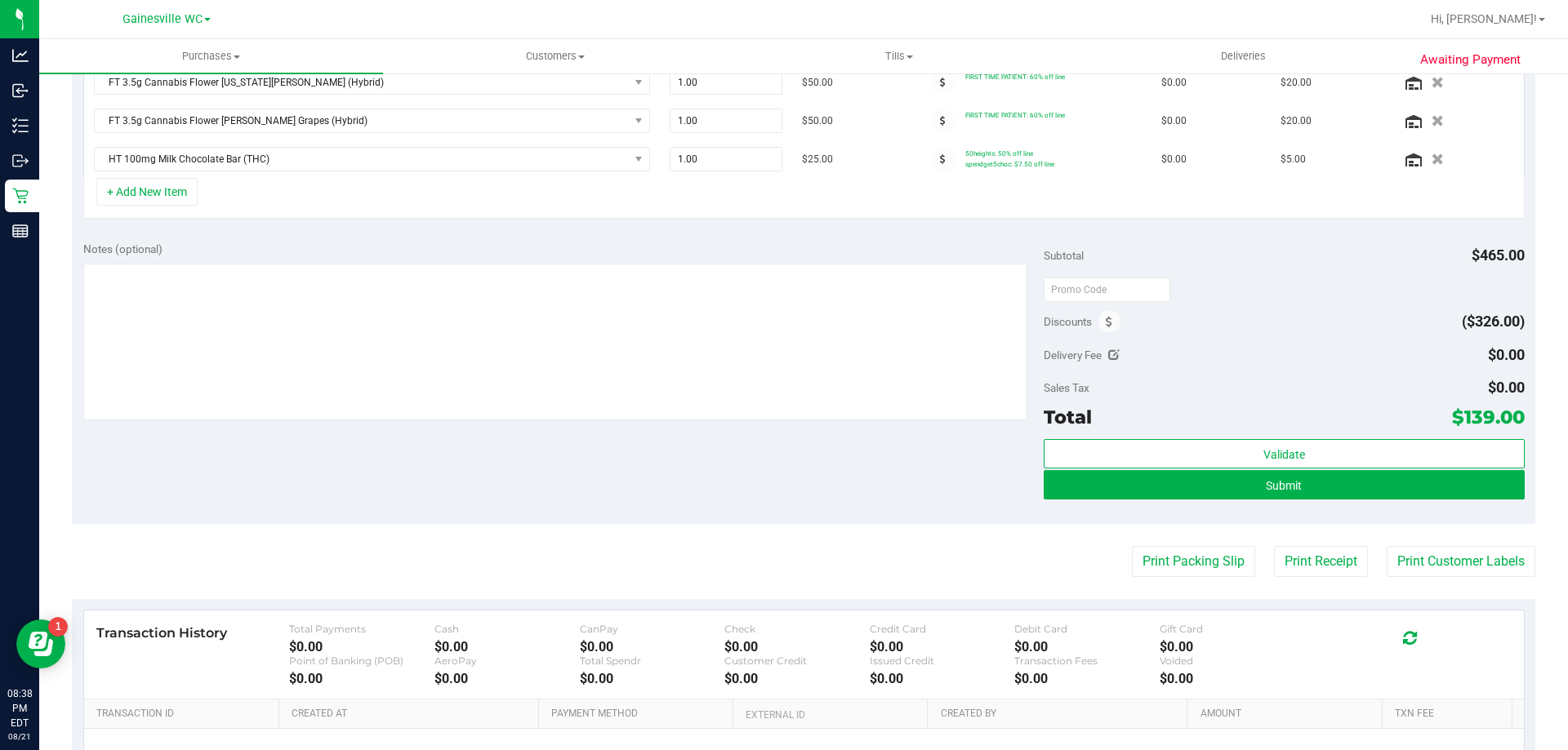
scroll to position [628, 0]
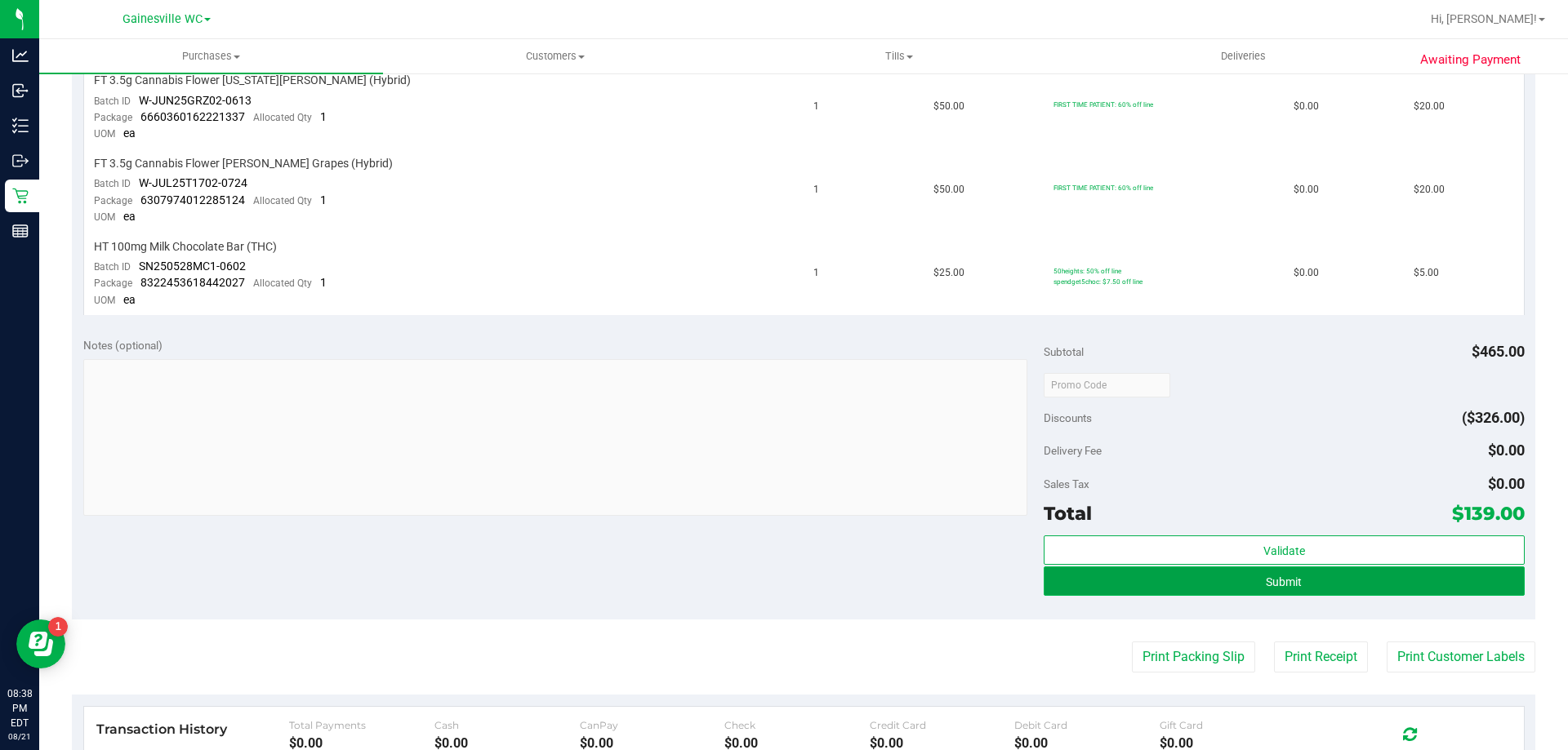
click at [1322, 584] on button "Submit" at bounding box center [1284, 581] width 481 height 30
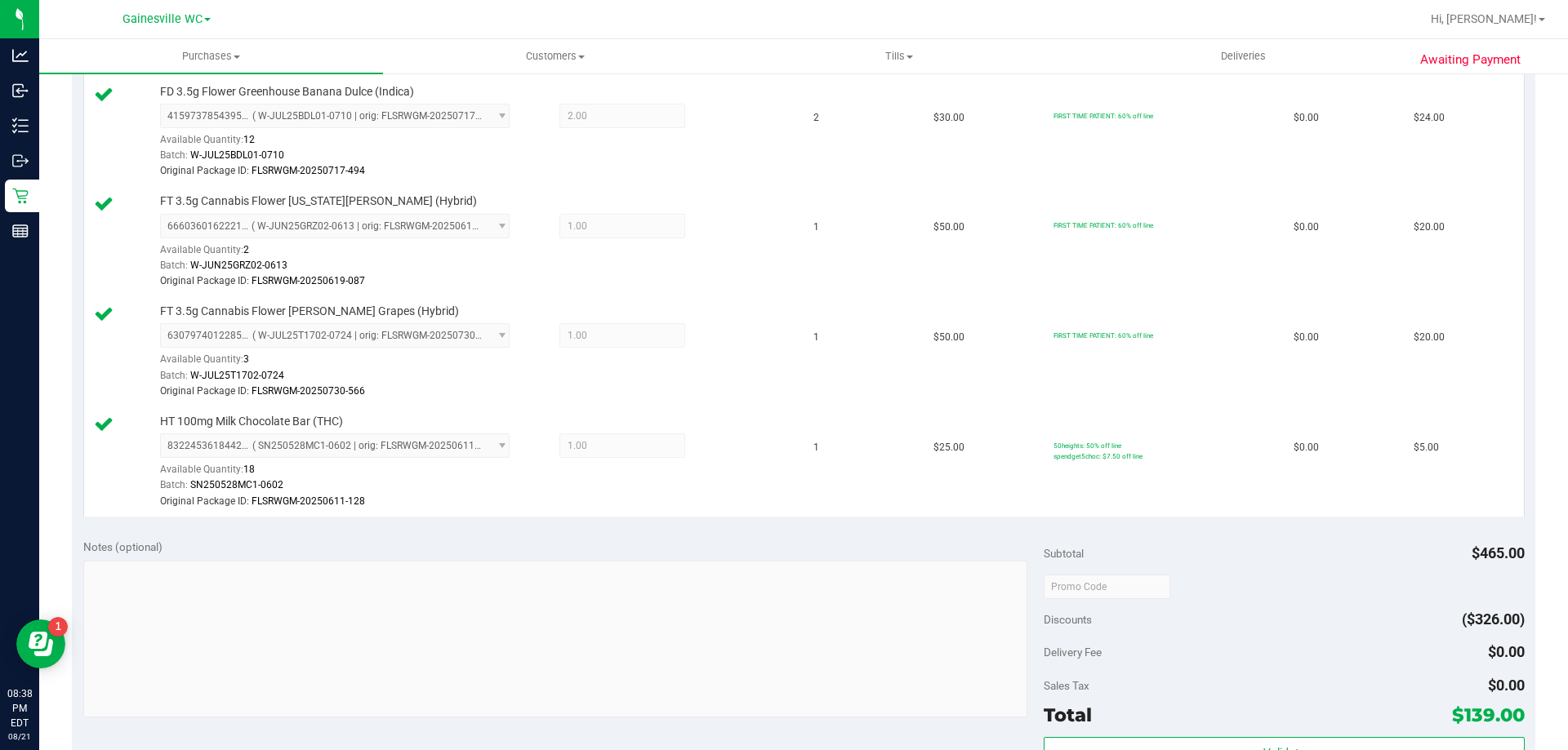
scroll to position [1151, 0]
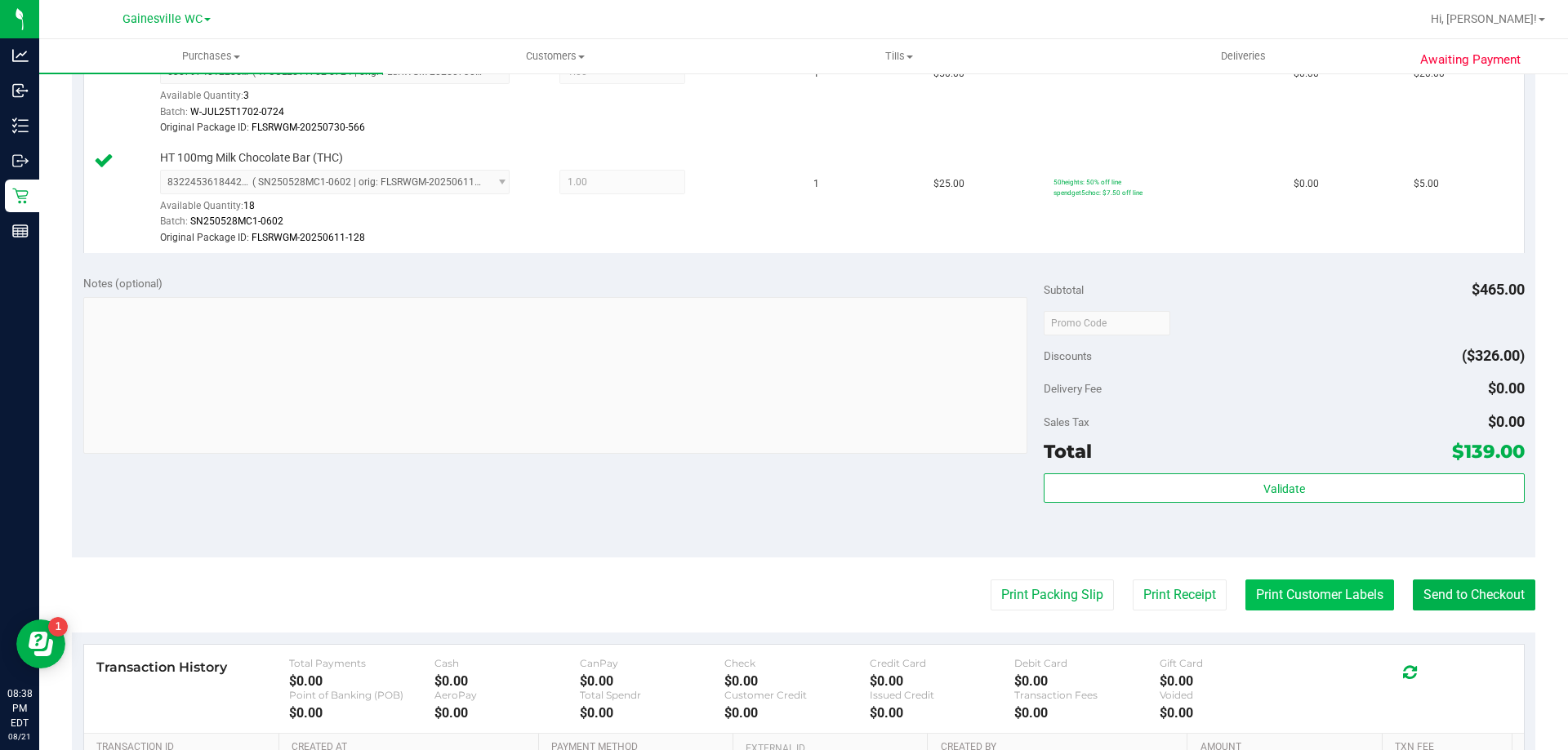
click at [1299, 579] on button "Print Customer Labels" at bounding box center [1319, 595] width 148 height 31
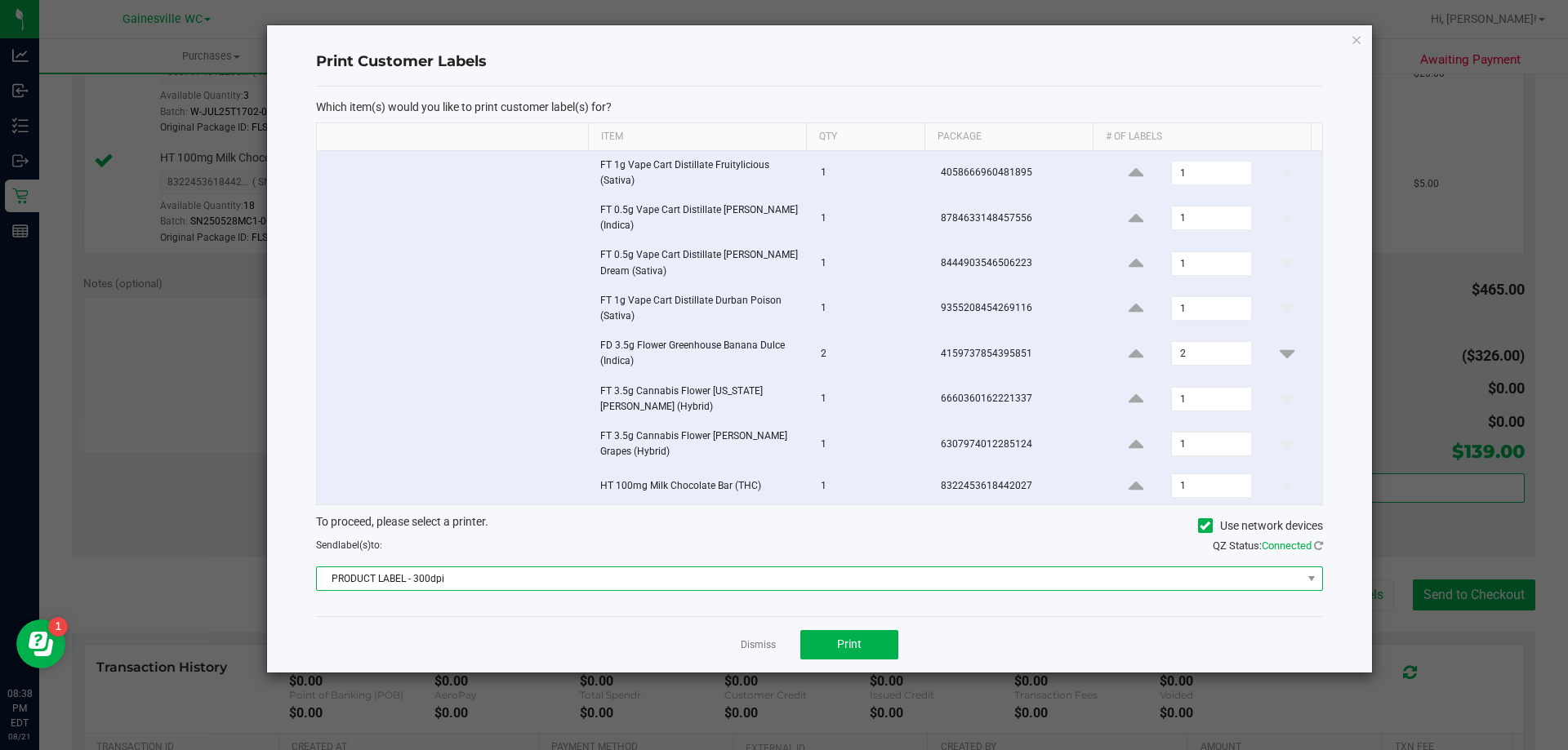
click at [807, 575] on span "PRODUCT LABEL - 300dpi" at bounding box center [810, 578] width 985 height 22
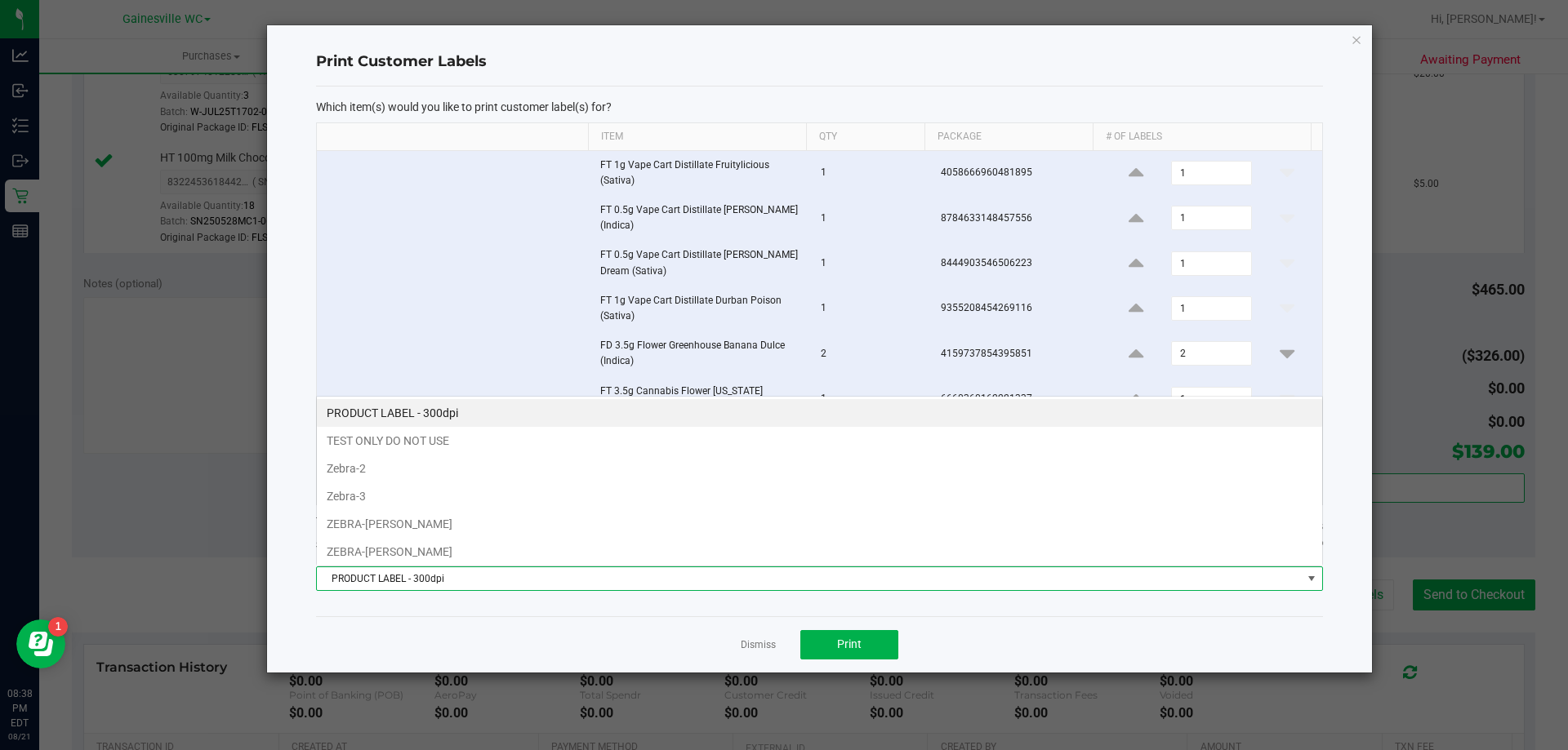
scroll to position [24, 1006]
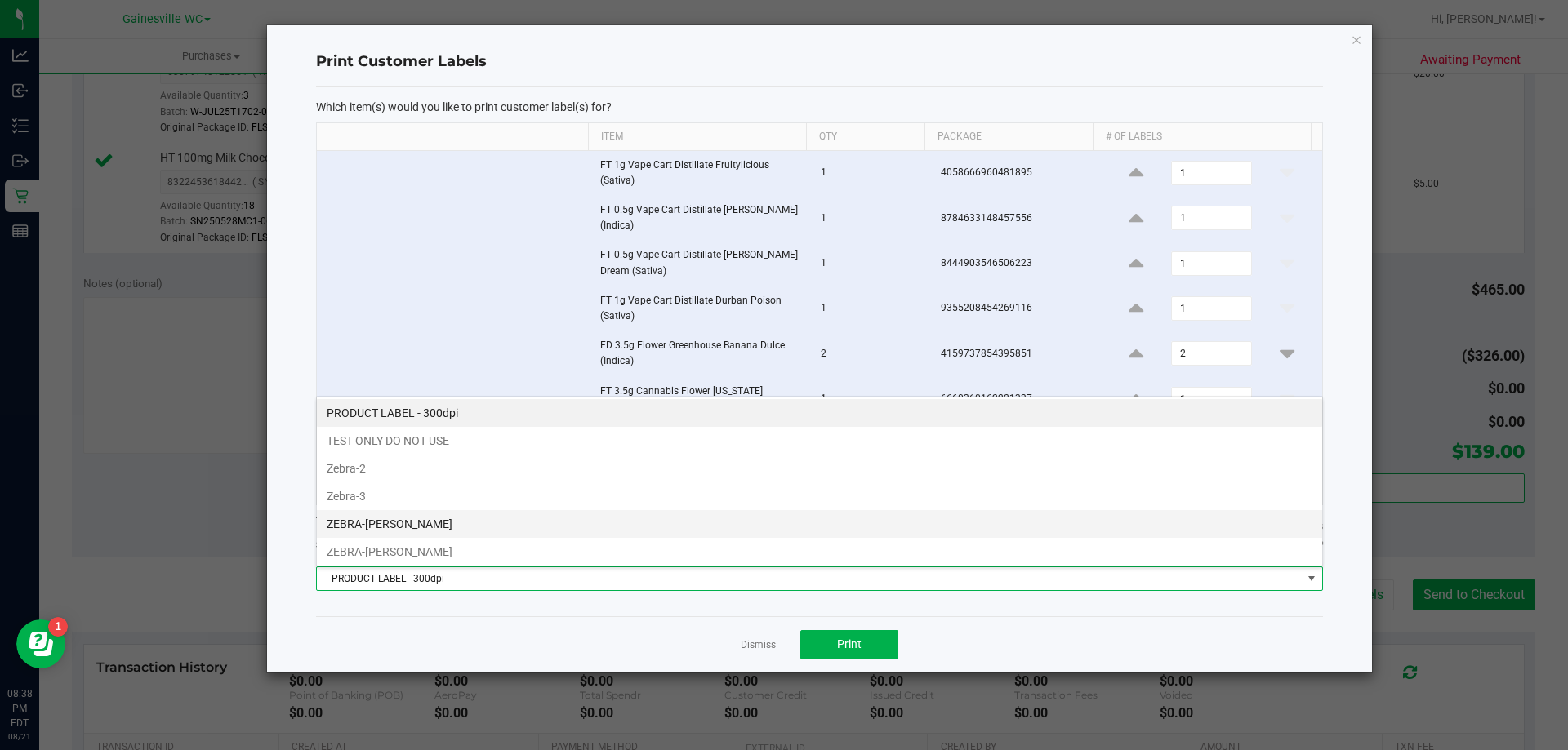
click at [499, 531] on li "ZEBRA-[PERSON_NAME]" at bounding box center [819, 524] width 1005 height 28
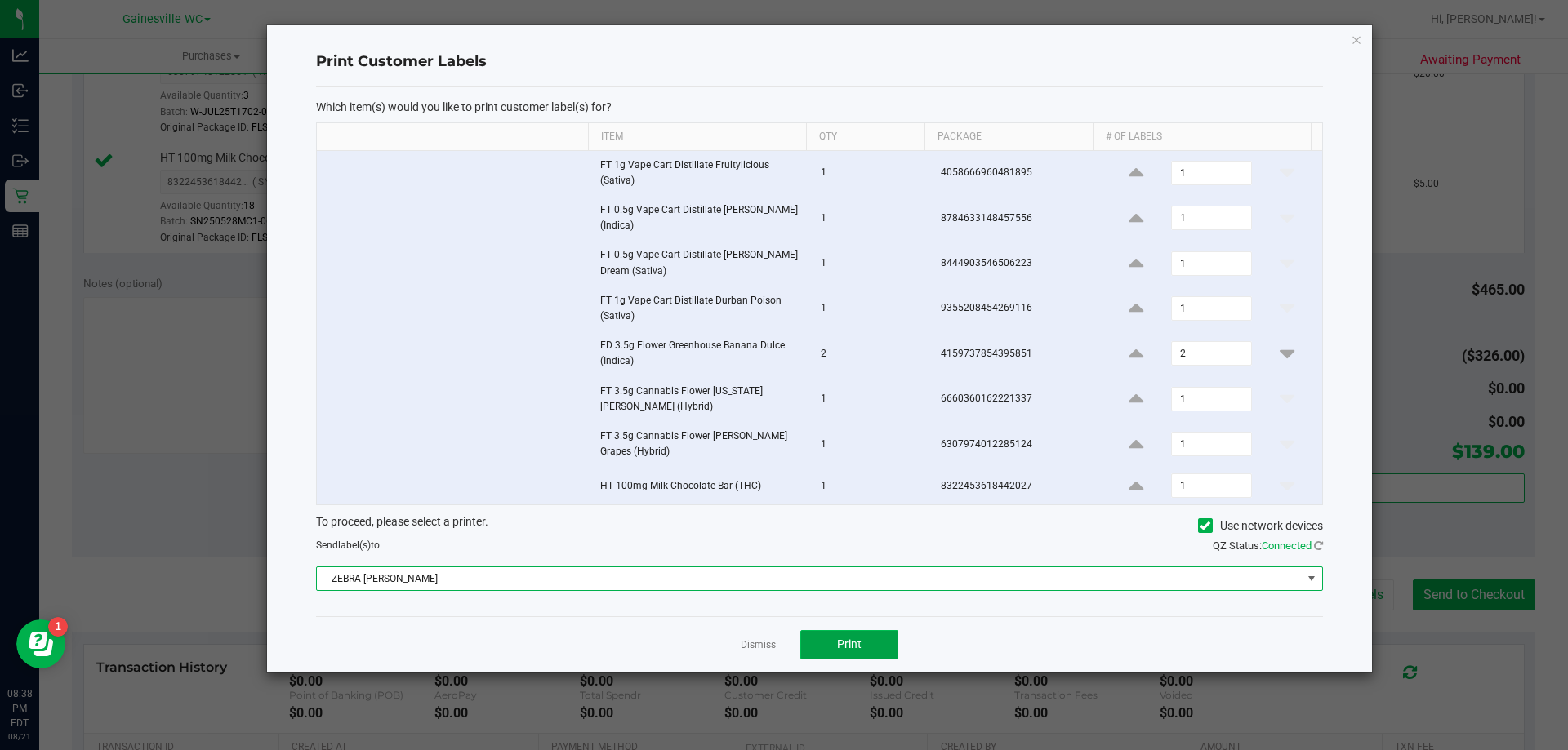
click at [808, 643] on button "Print" at bounding box center [849, 645] width 98 height 30
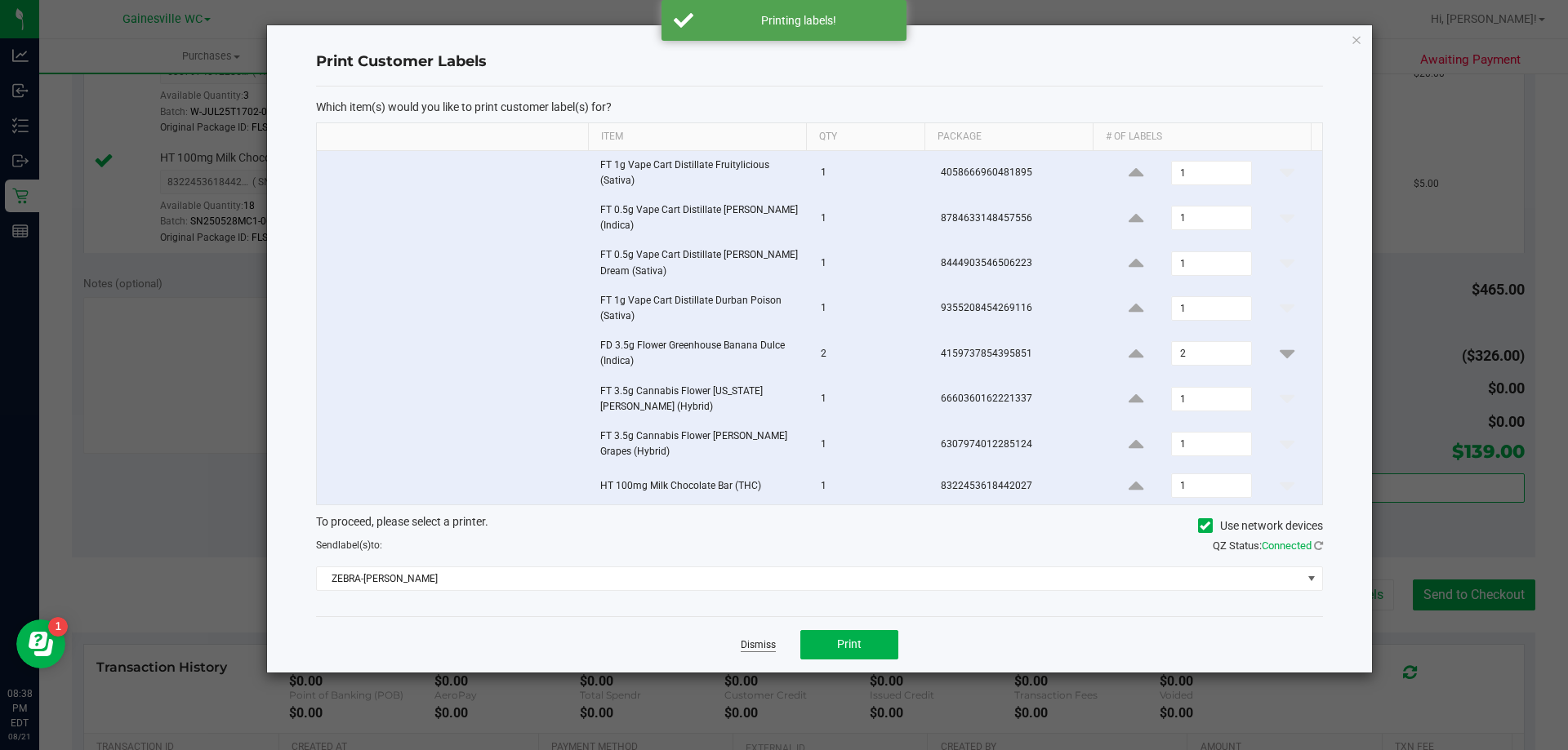
click at [760, 642] on link "Dismiss" at bounding box center [758, 645] width 35 height 13
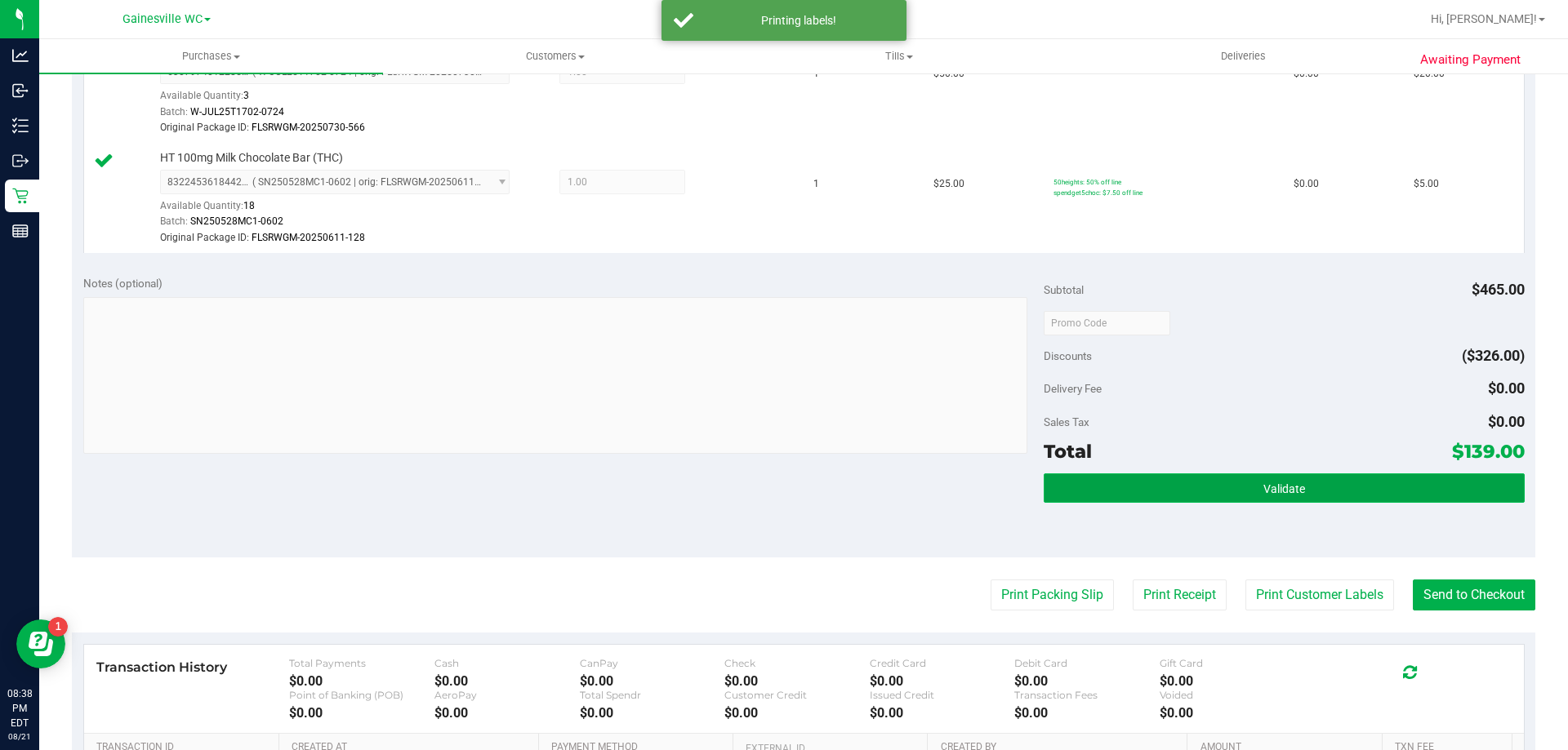
click at [1406, 500] on button "Validate" at bounding box center [1284, 488] width 481 height 30
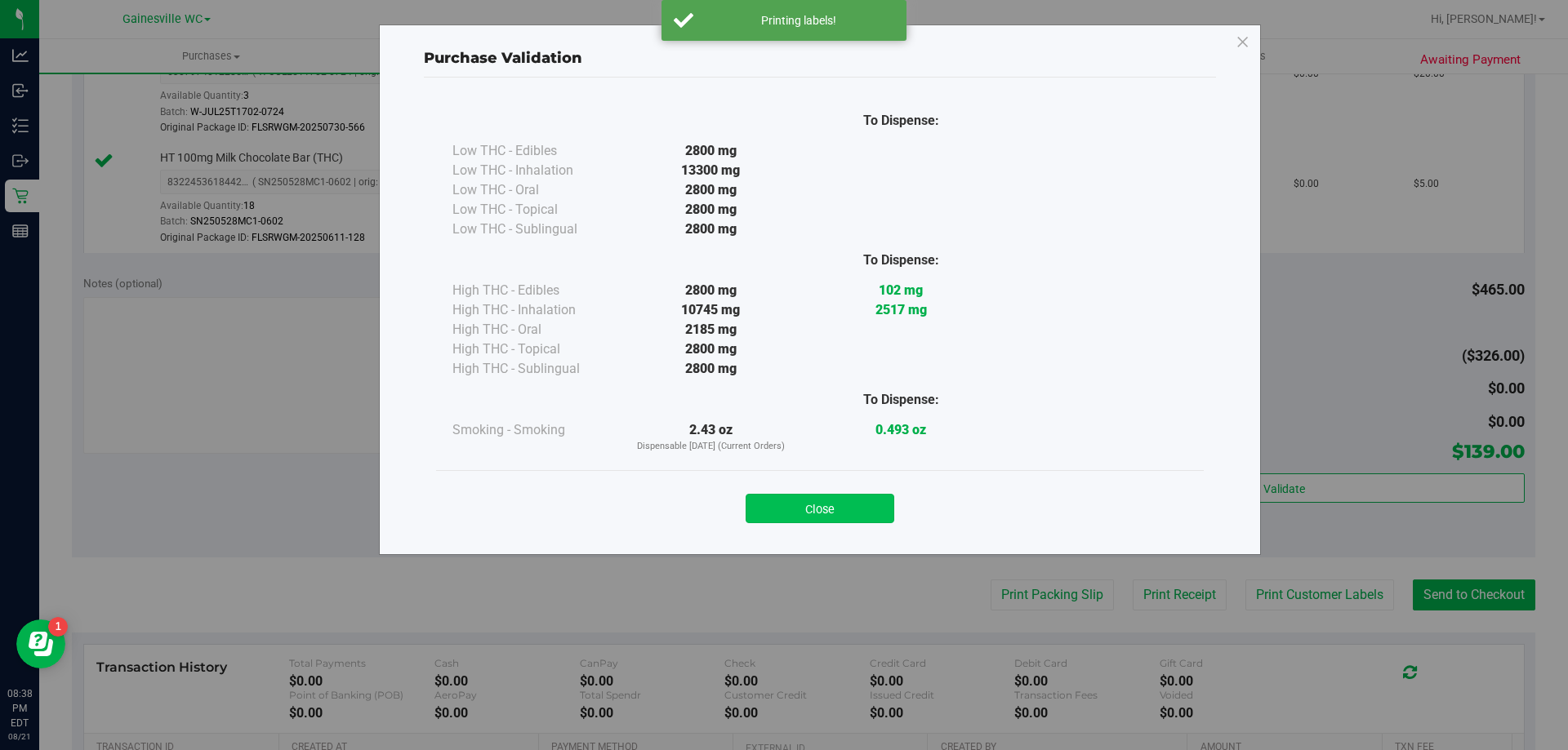
click at [877, 504] on button "Close" at bounding box center [819, 508] width 148 height 30
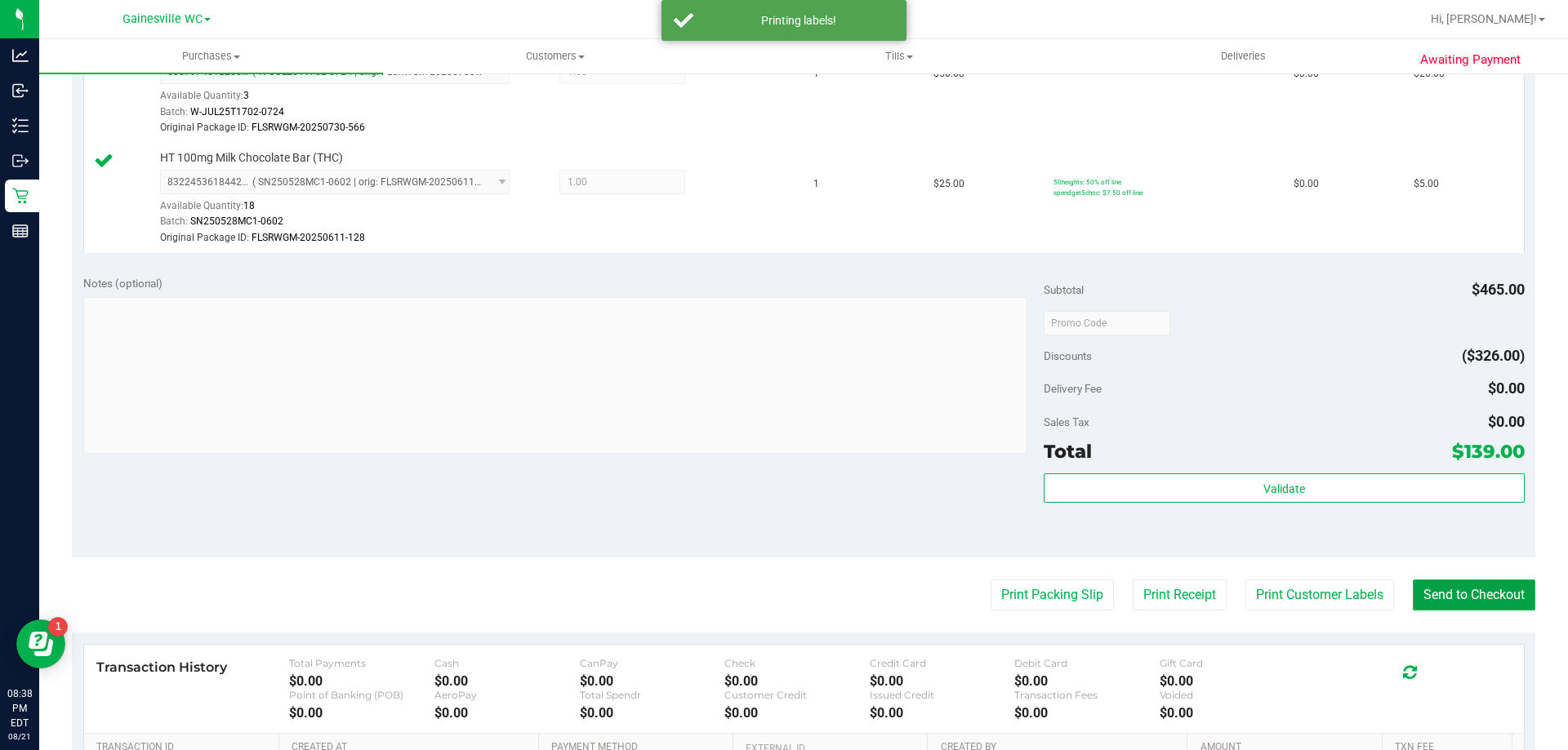
click at [1423, 586] on button "Send to Checkout" at bounding box center [1475, 595] width 122 height 31
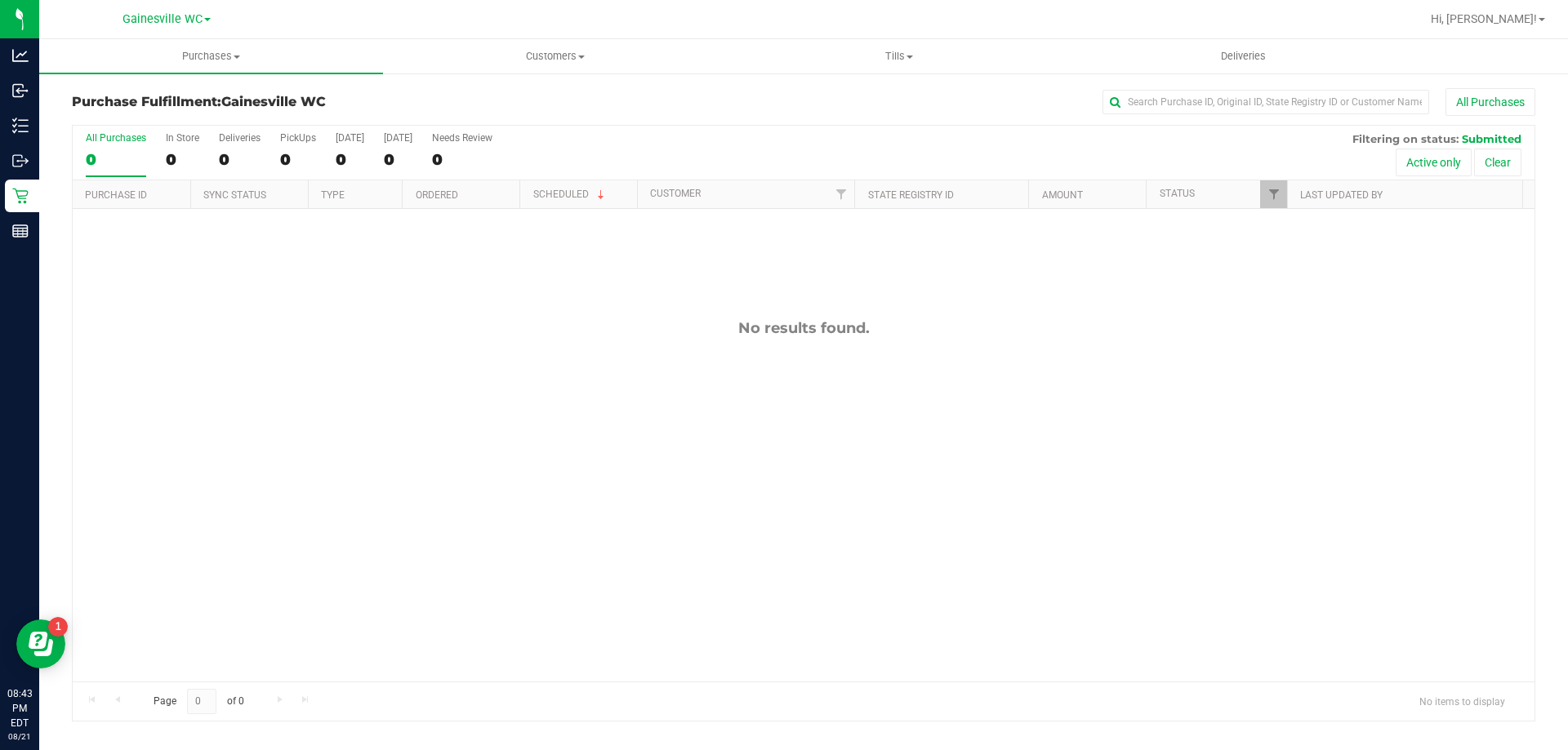
click at [1473, 25] on div "Hi, [PERSON_NAME]!" at bounding box center [1490, 19] width 139 height 31
click at [1487, 19] on span "Hi, [PERSON_NAME]!" at bounding box center [1484, 19] width 106 height 13
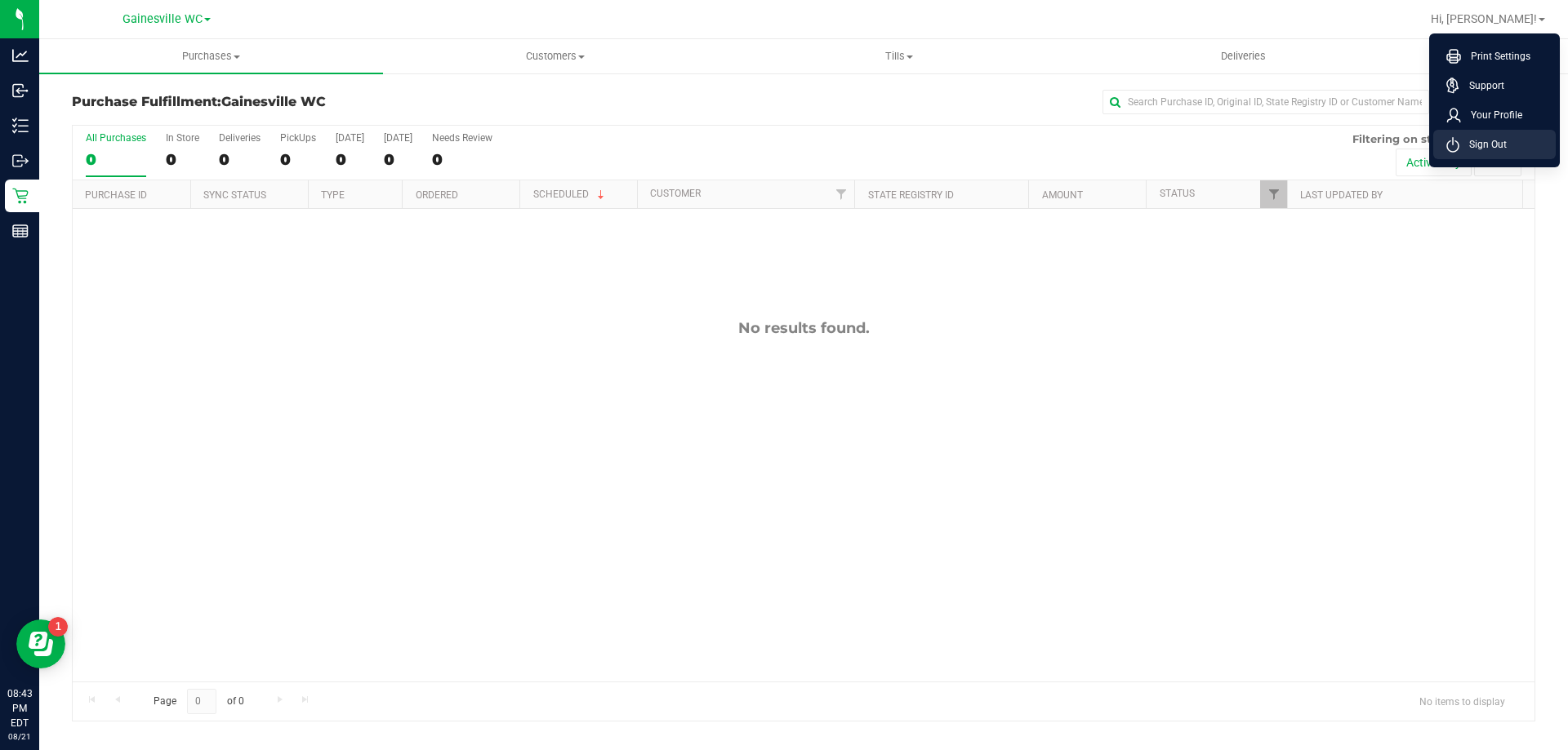
click at [1503, 138] on span "Sign Out" at bounding box center [1483, 145] width 48 height 16
